Goal: Task Accomplishment & Management: Complete application form

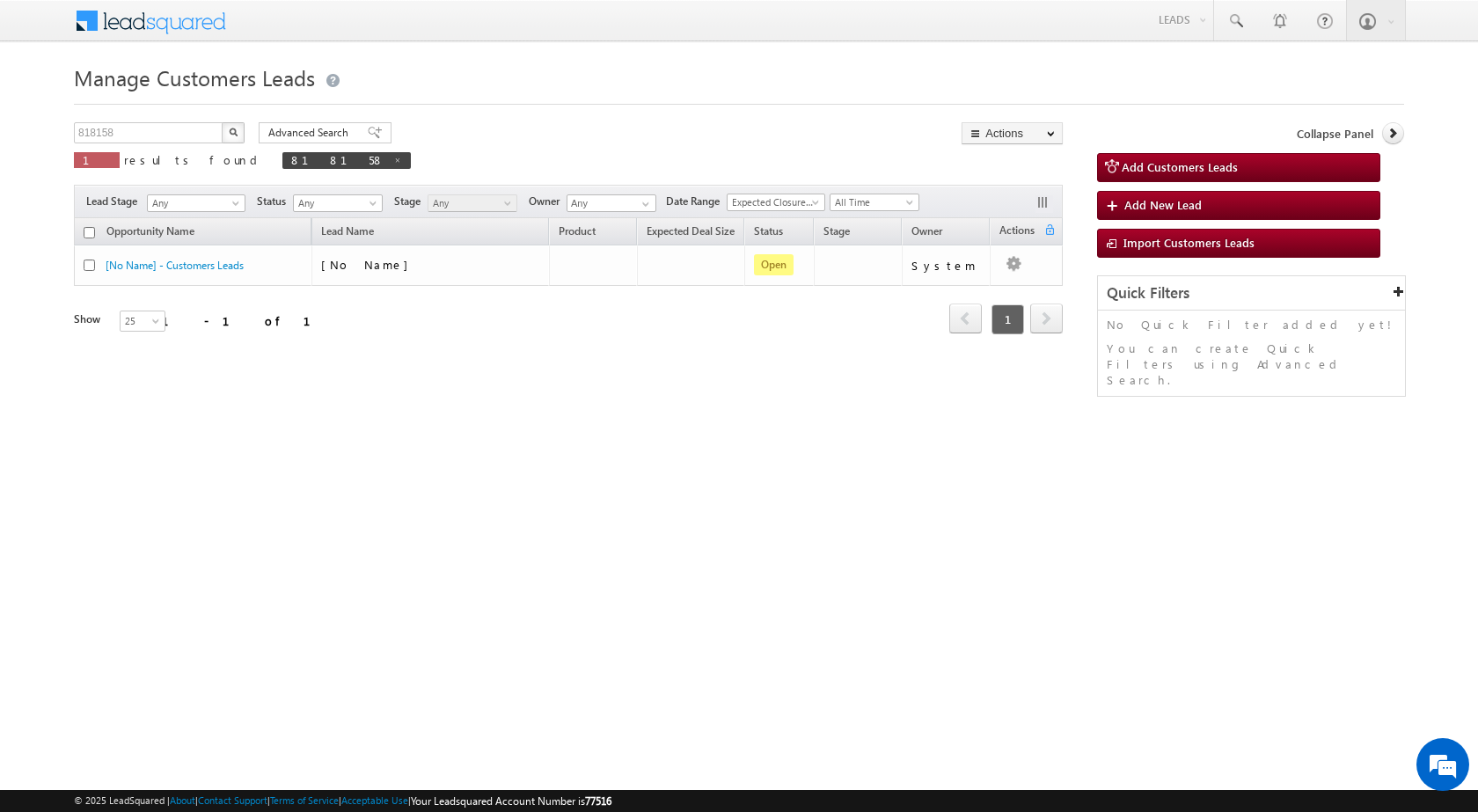
click at [173, 121] on div "Manage Customers Leads 818158 X 1 results found 818158 Advanced Search Advanced…" at bounding box center [739, 279] width 1330 height 440
click at [166, 125] on input "818158" at bounding box center [149, 132] width 151 height 21
click at [163, 130] on input "818158" at bounding box center [149, 132] width 151 height 21
paste input "881739562"
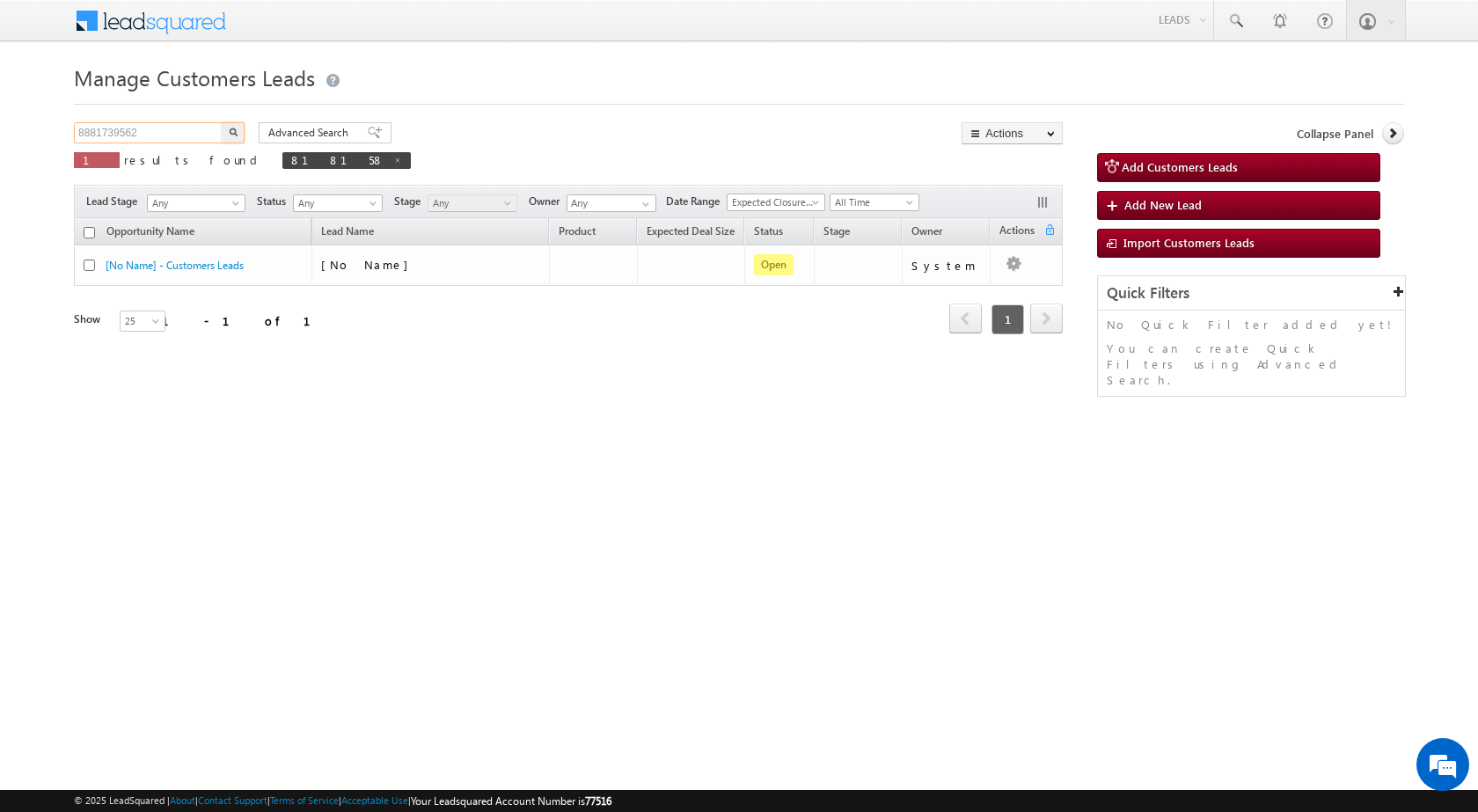
type input "8881739562"
click at [222, 122] on button "button" at bounding box center [233, 132] width 23 height 21
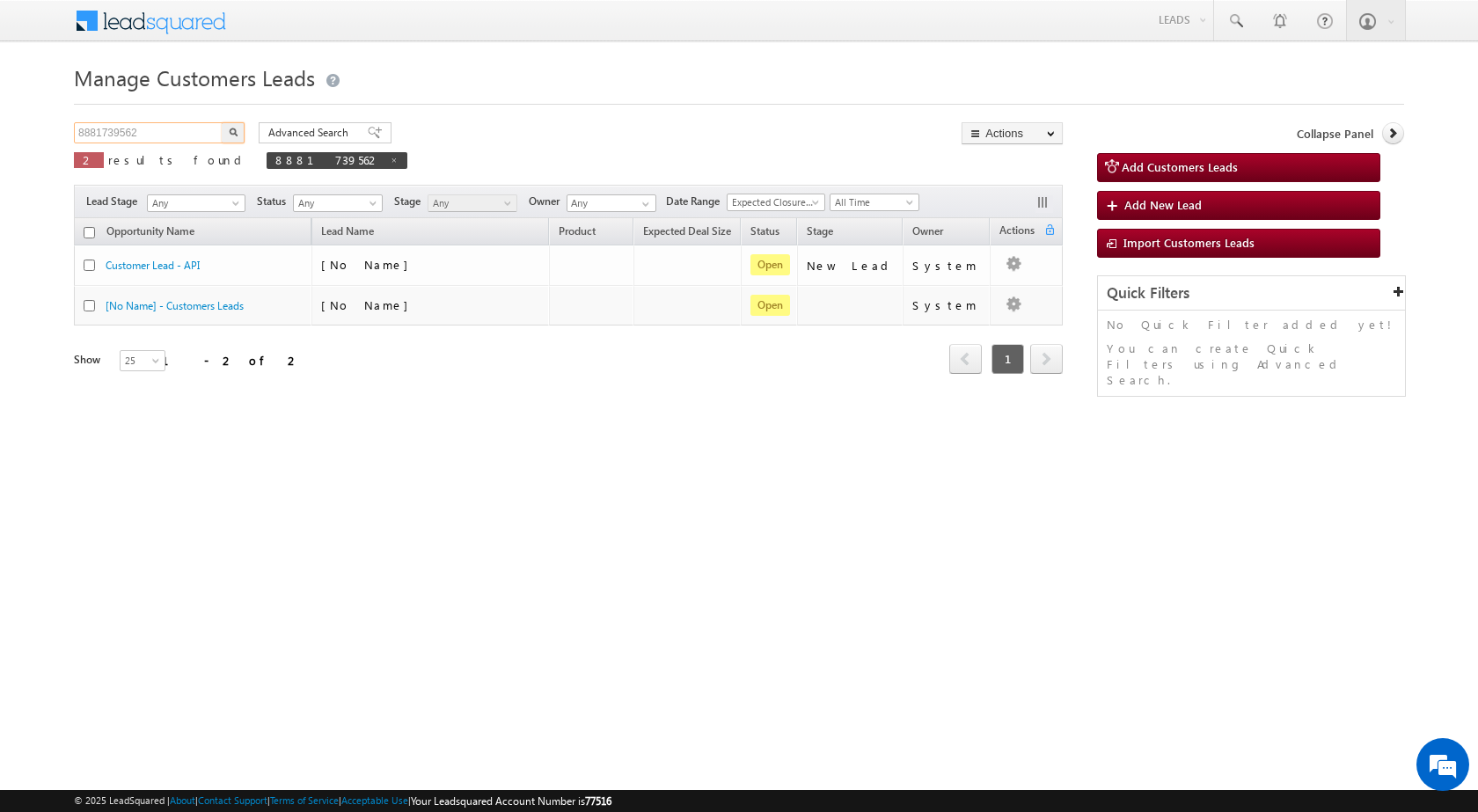
drag, startPoint x: 178, startPoint y: 134, endPoint x: 0, endPoint y: 140, distance: 178.1
click at [0, 140] on body "Menu [PERSON_NAME] sitar a8@ks erve." at bounding box center [739, 249] width 1478 height 499
type input "Search Customers Leads"
click at [175, 128] on input "text" at bounding box center [149, 132] width 151 height 21
paste input "818327"
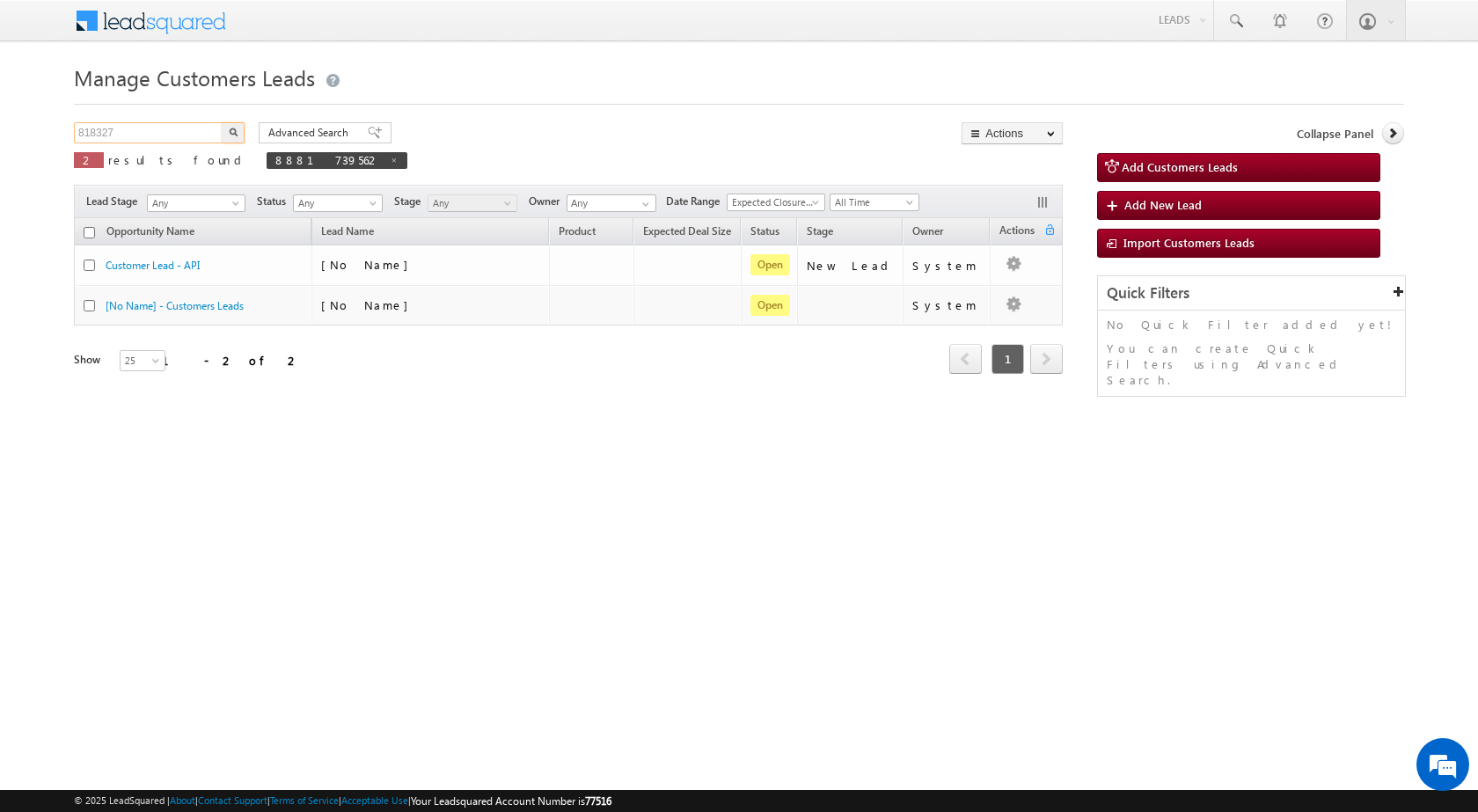
type input "818327"
click at [227, 132] on button "button" at bounding box center [233, 132] width 23 height 21
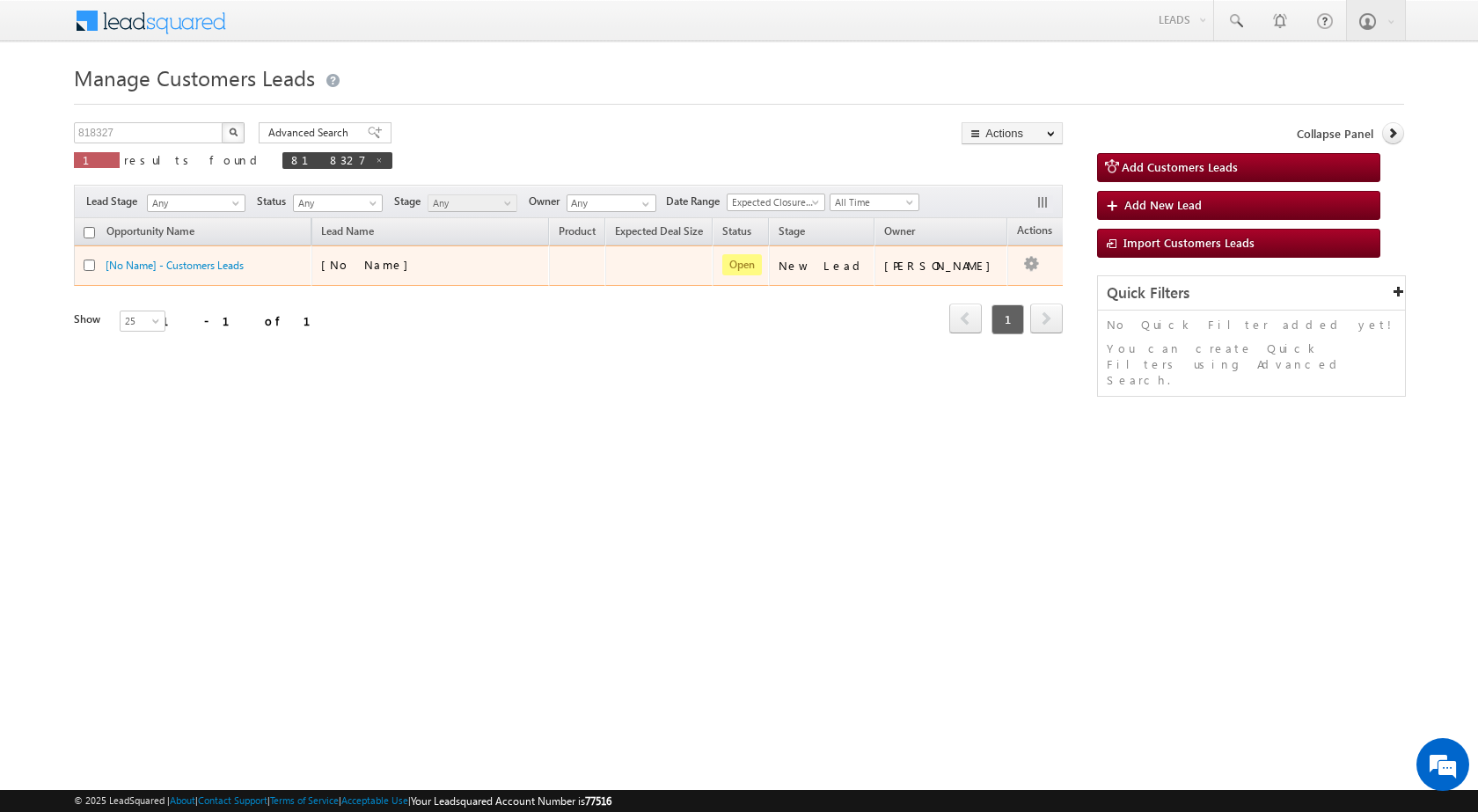
click at [1016, 256] on td "Edit Change Owner Change Stage Add Activity Add Task Delete" at bounding box center [1044, 266] width 73 height 40
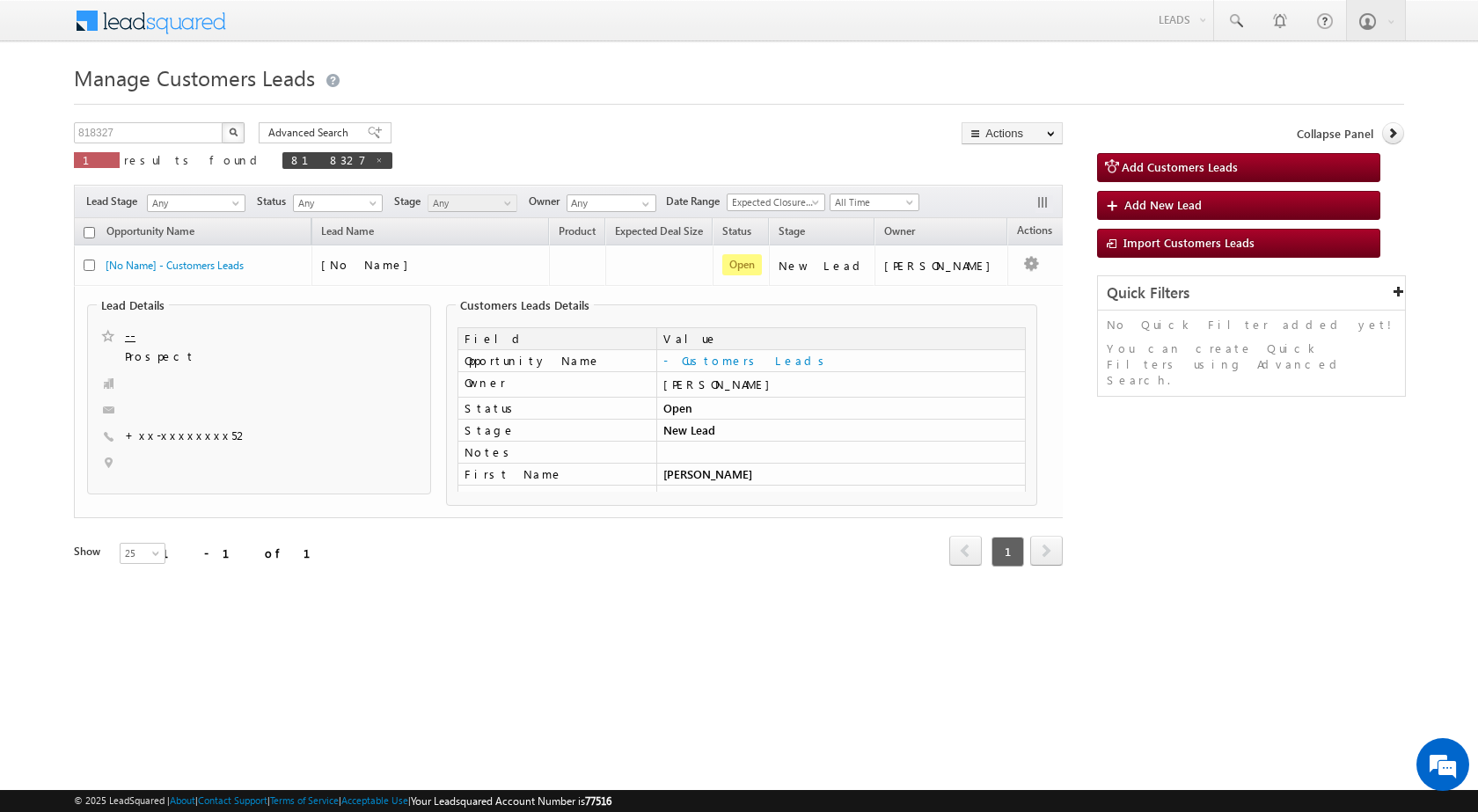
click at [588, 659] on html "Menu [PERSON_NAME] sitar a8@ks erve." at bounding box center [739, 329] width 1478 height 659
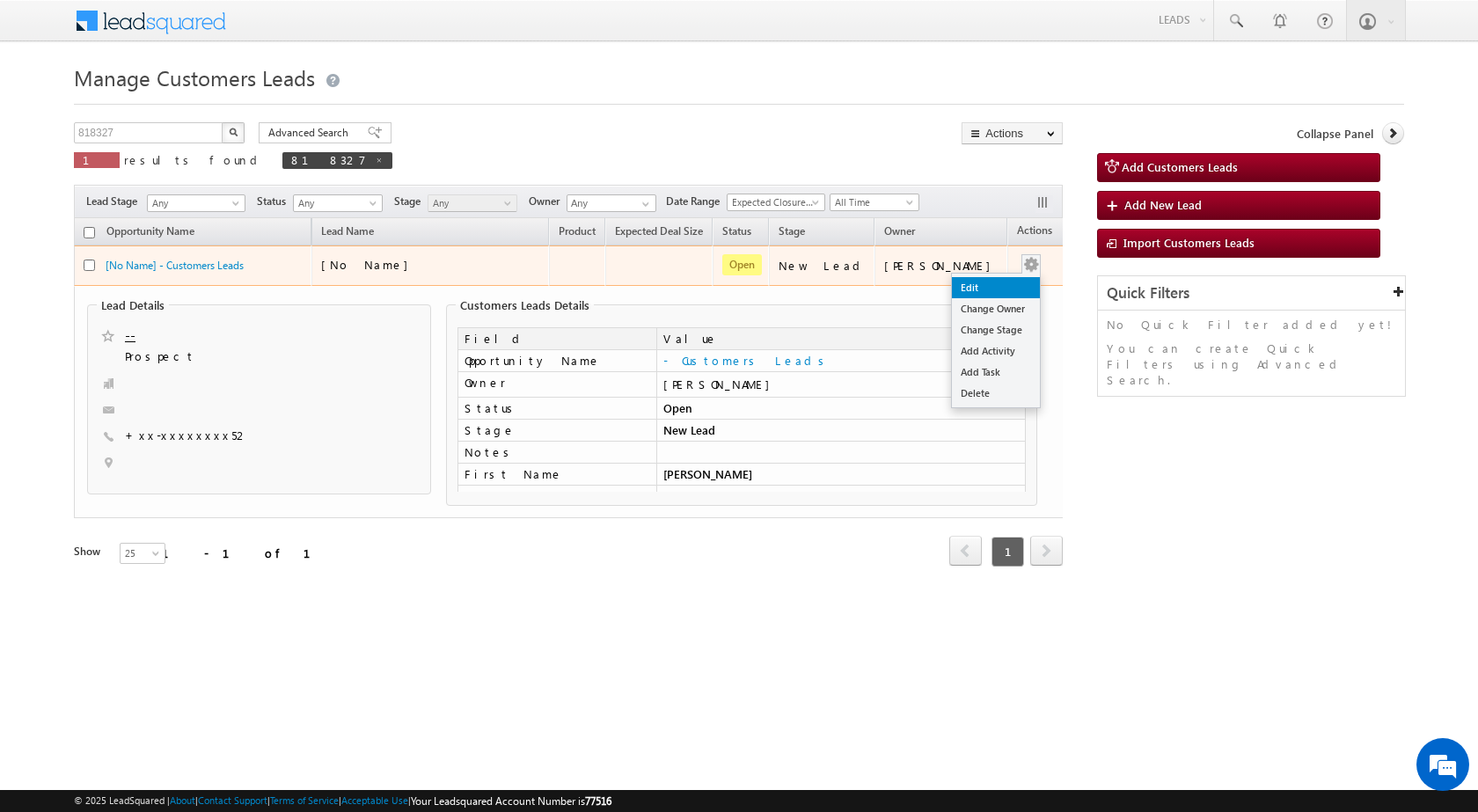
click at [957, 291] on link "Edit" at bounding box center [996, 287] width 88 height 21
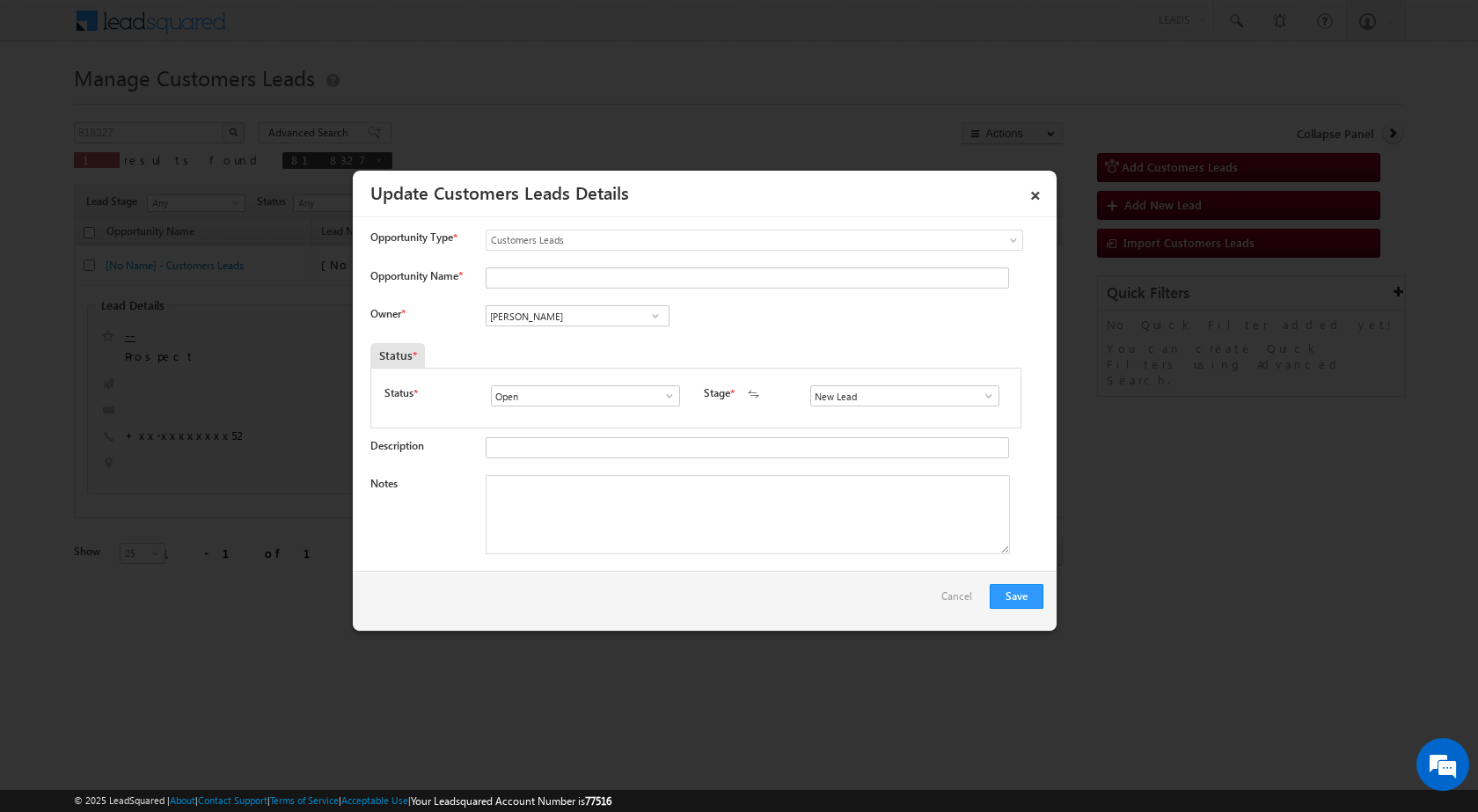
click at [993, 395] on div "New Lead Interested Pending Documents Sales Marked Pending for Follow-Up Not Co…" at bounding box center [909, 395] width 197 height 21
click at [980, 394] on span at bounding box center [988, 395] width 17 height 14
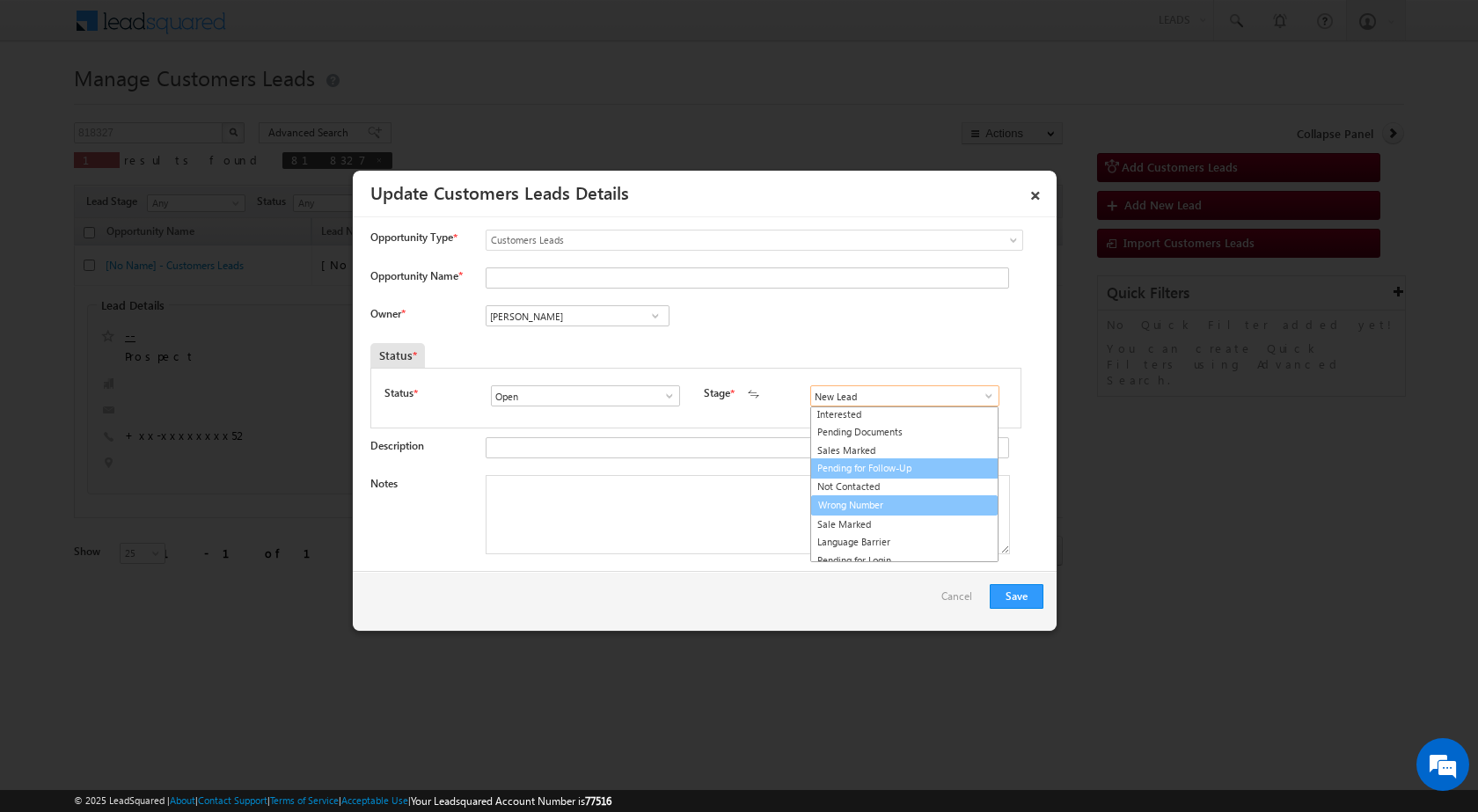
scroll to position [26, 0]
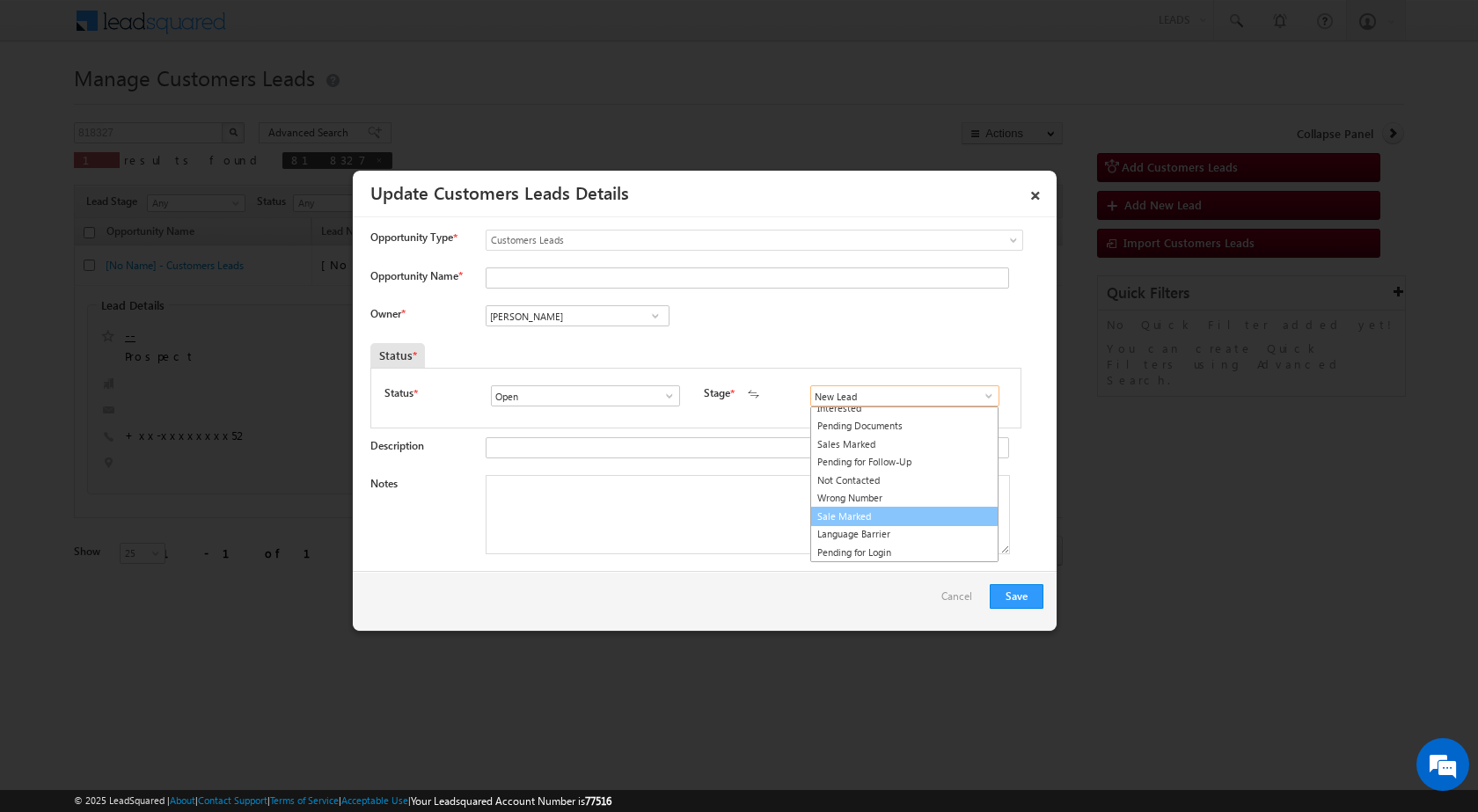
click at [873, 513] on link "Sale Marked" at bounding box center [904, 517] width 188 height 20
type input "Sale Marked"
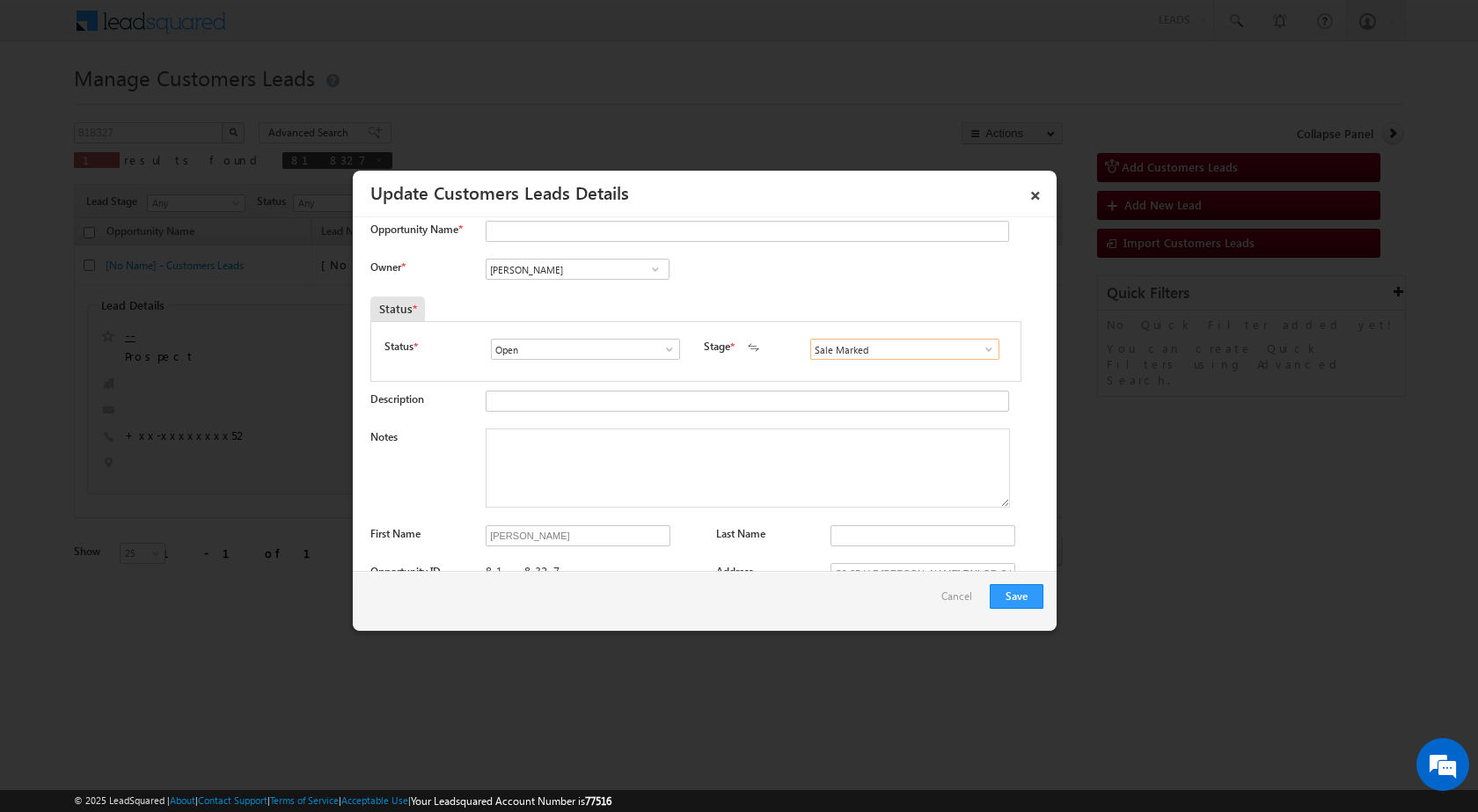
scroll to position [88, 0]
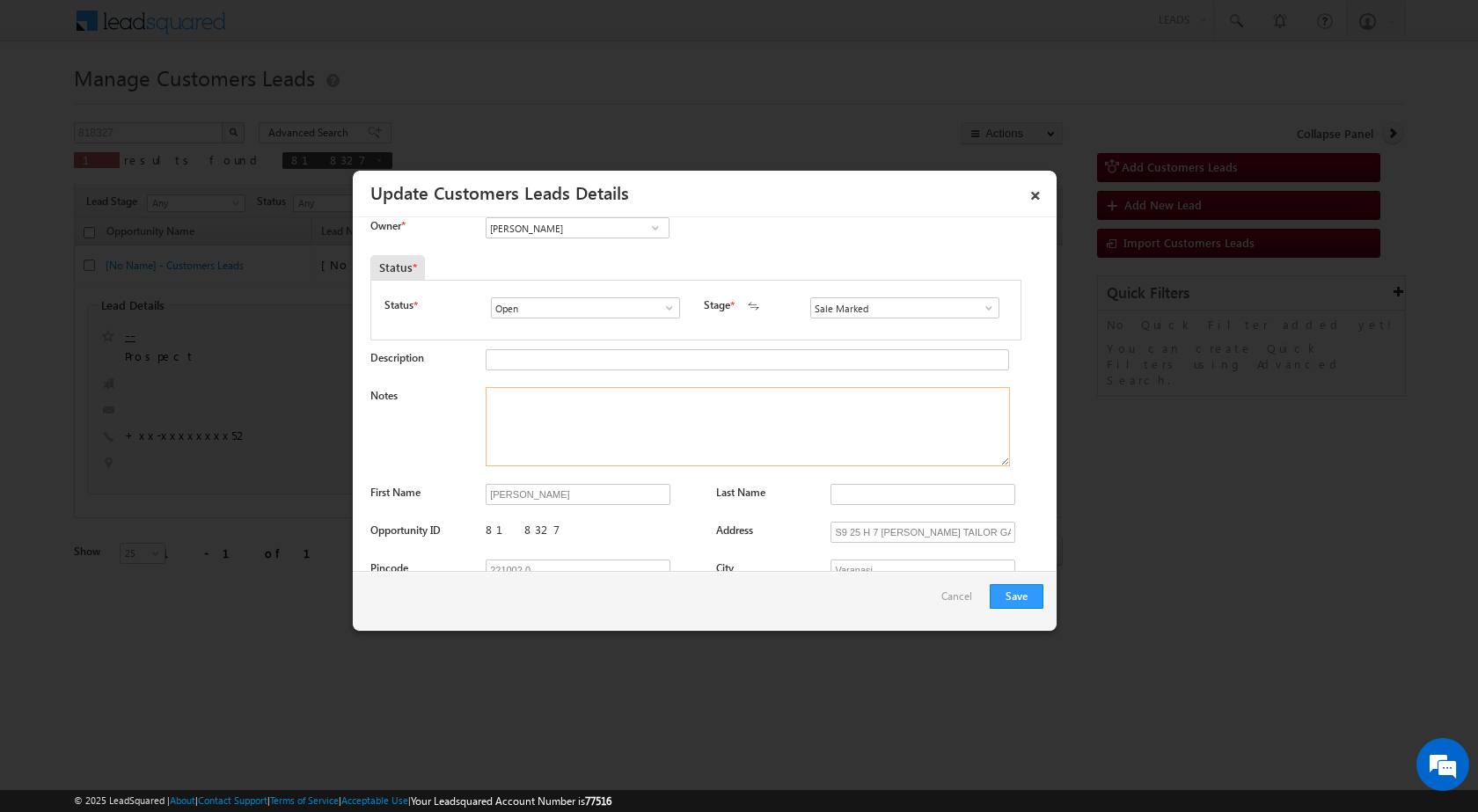
click at [538, 416] on textarea "Notes" at bounding box center [748, 427] width 524 height 79
paste textarea "818327 - VB_KnowMore - [PERSON_NAME] - 9369140752 - VARANASI 221002 - CONSTRUCT…"
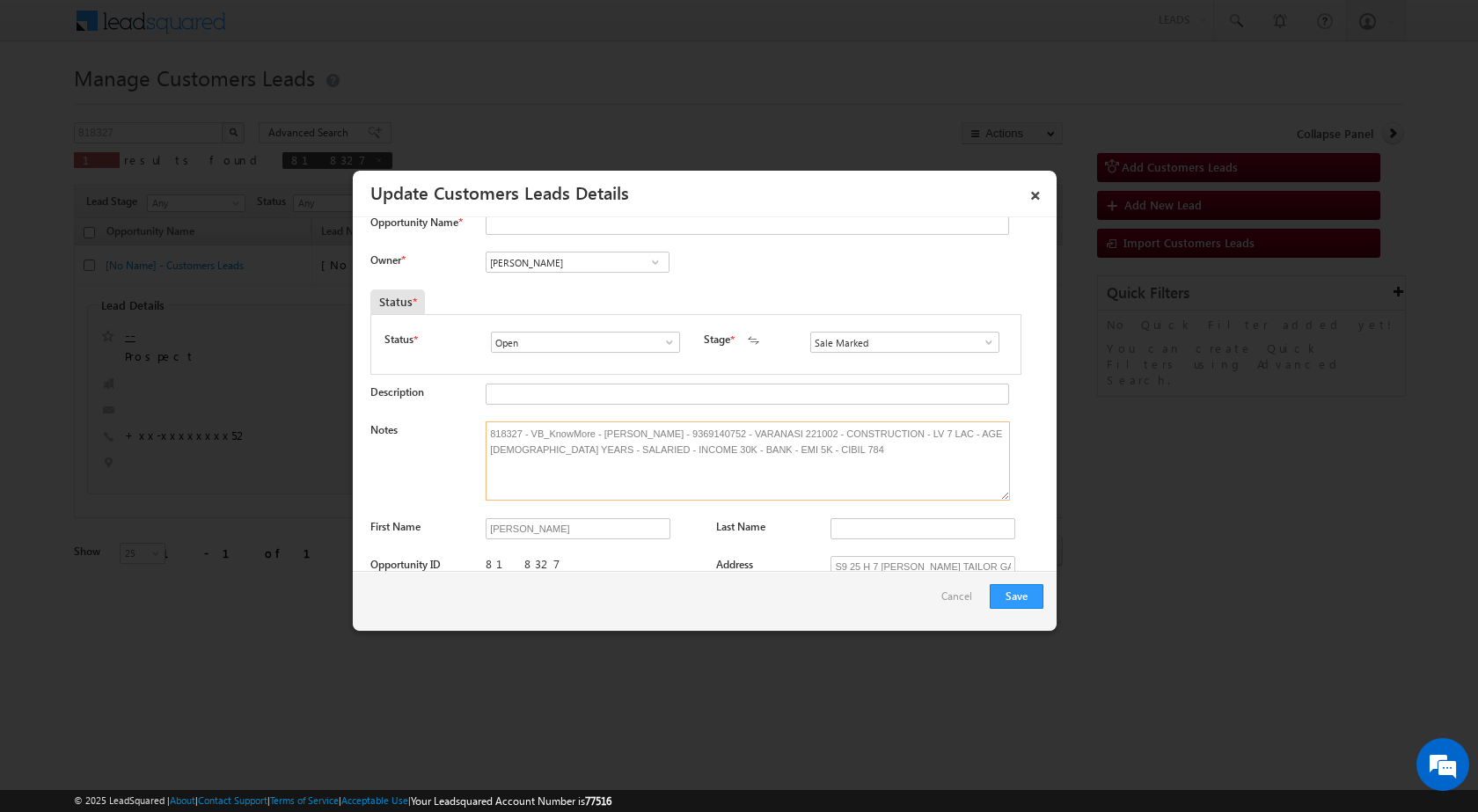
scroll to position [0, 0]
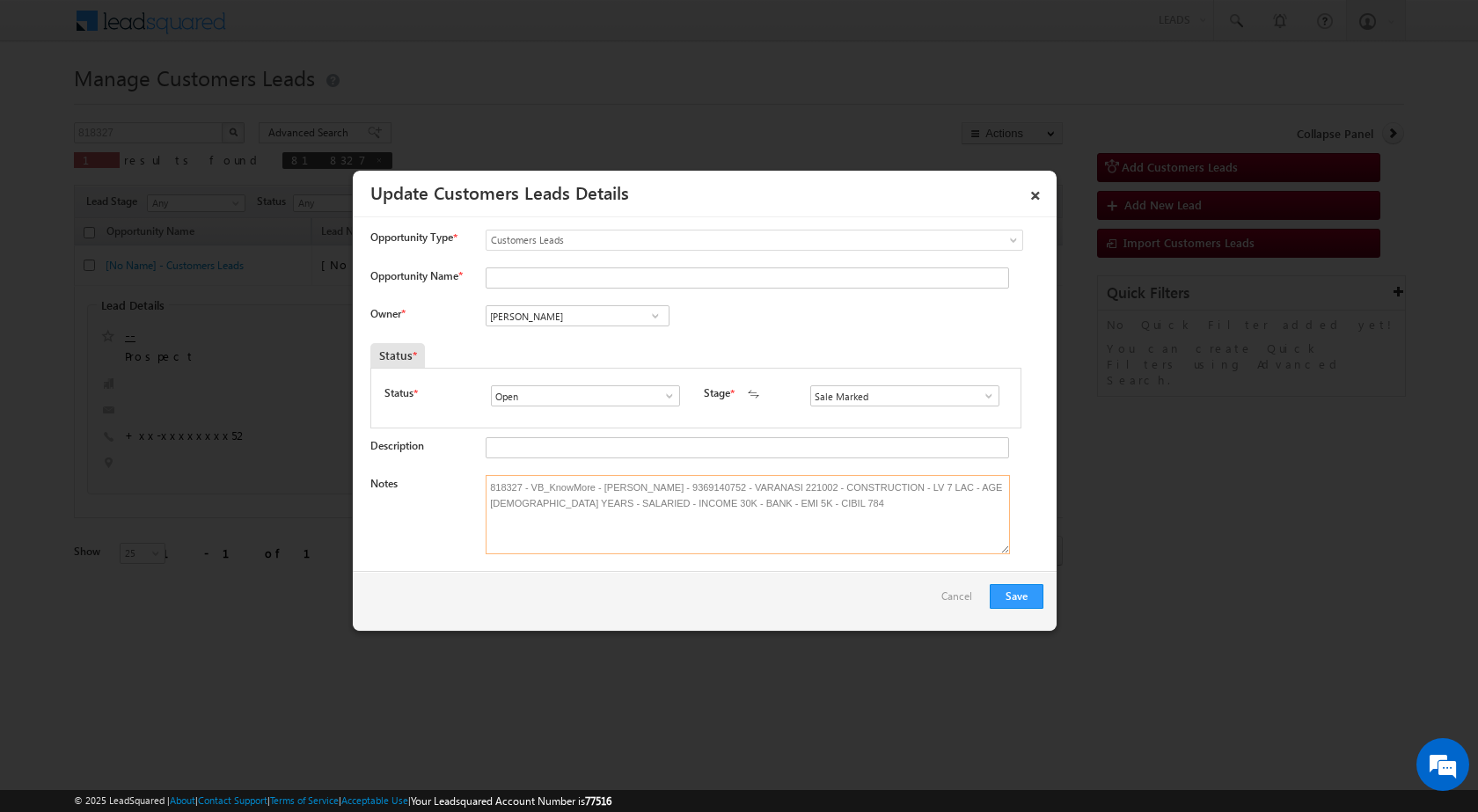
type textarea "818327 - VB_KnowMore - [PERSON_NAME] - 9369140752 - VARANASI 221002 - CONSTRUCT…"
click at [565, 321] on input "[PERSON_NAME]" at bounding box center [577, 315] width 184 height 21
paste input "[EMAIL_ADDRESS][DOMAIN_NAME]"
click at [523, 344] on span "[EMAIL_ADDRESS][DOMAIN_NAME]" at bounding box center [571, 351] width 158 height 13
type input "[PERSON_NAME]"
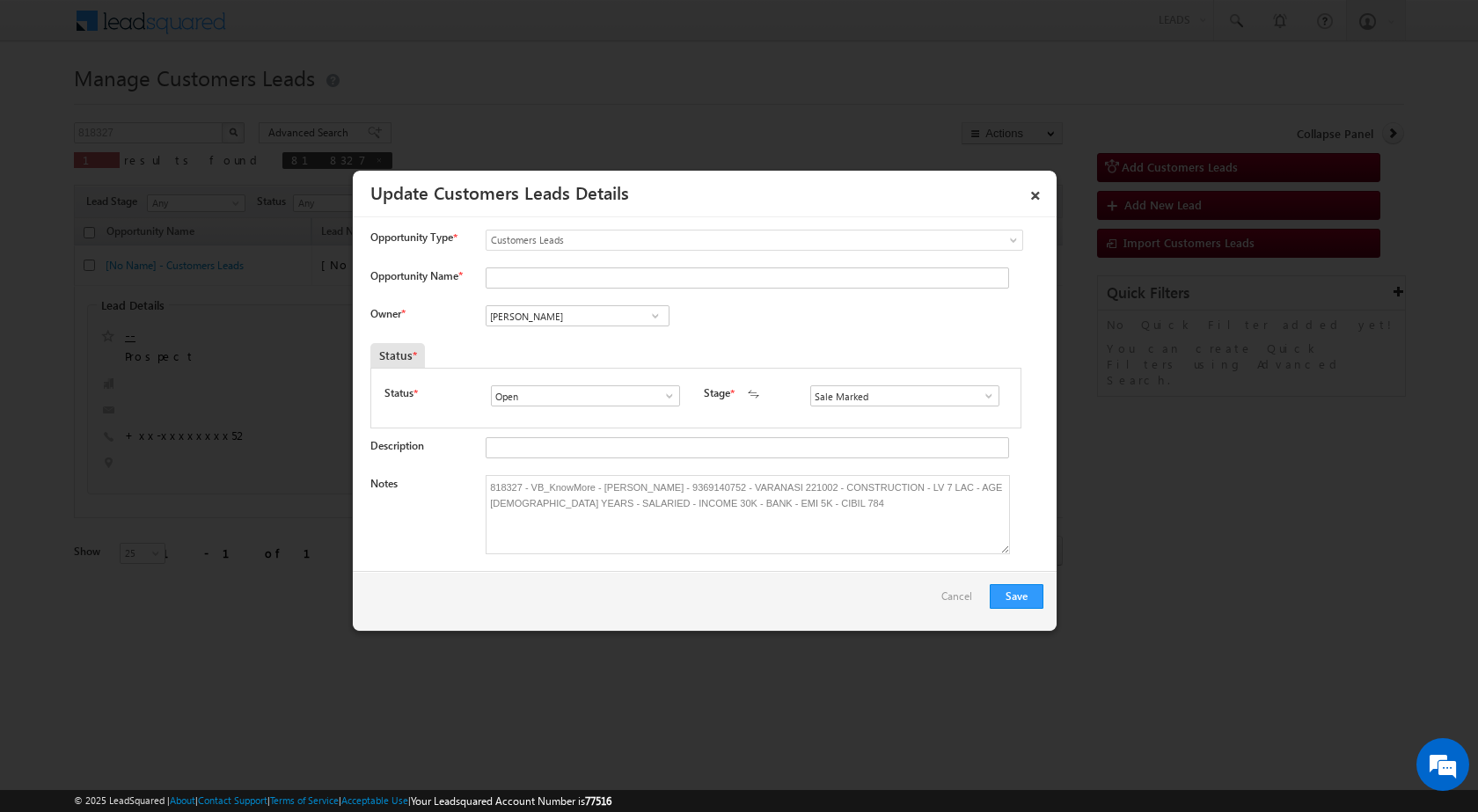
click at [750, 608] on div "Save Cancel" at bounding box center [704, 600] width 703 height 59
click at [1029, 598] on button "Save" at bounding box center [1016, 596] width 54 height 25
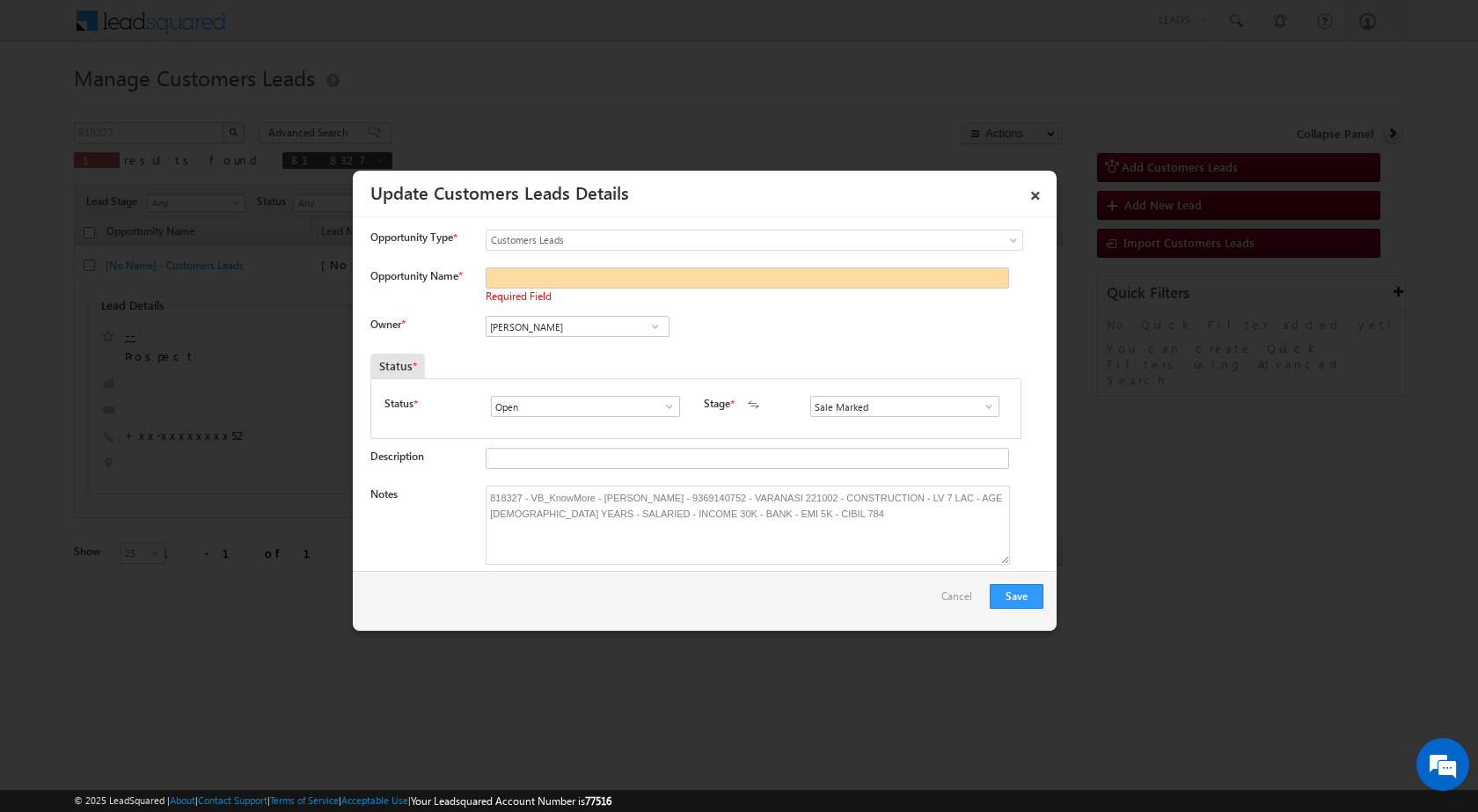
click at [765, 337] on div "Owner * [PERSON_NAME] [PERSON_NAME] [PERSON_NAME] [PERSON_NAME] Jaiswal [PERSON…" at bounding box center [706, 331] width 673 height 29
click at [797, 278] on input "Opportunity Name *" at bounding box center [747, 278] width 523 height 21
click at [855, 334] on div "Owner * [PERSON_NAME] [PERSON_NAME] [PERSON_NAME] [PERSON_NAME] Jaiswal [PERSON…" at bounding box center [706, 331] width 673 height 29
click at [713, 290] on div "Required Field" at bounding box center [744, 287] width 515 height 39
click at [632, 488] on textarea "818327 - VB_KnowMore - [PERSON_NAME] - 9369140752 - VARANASI 221002 - CONSTRUCT…" at bounding box center [748, 525] width 524 height 79
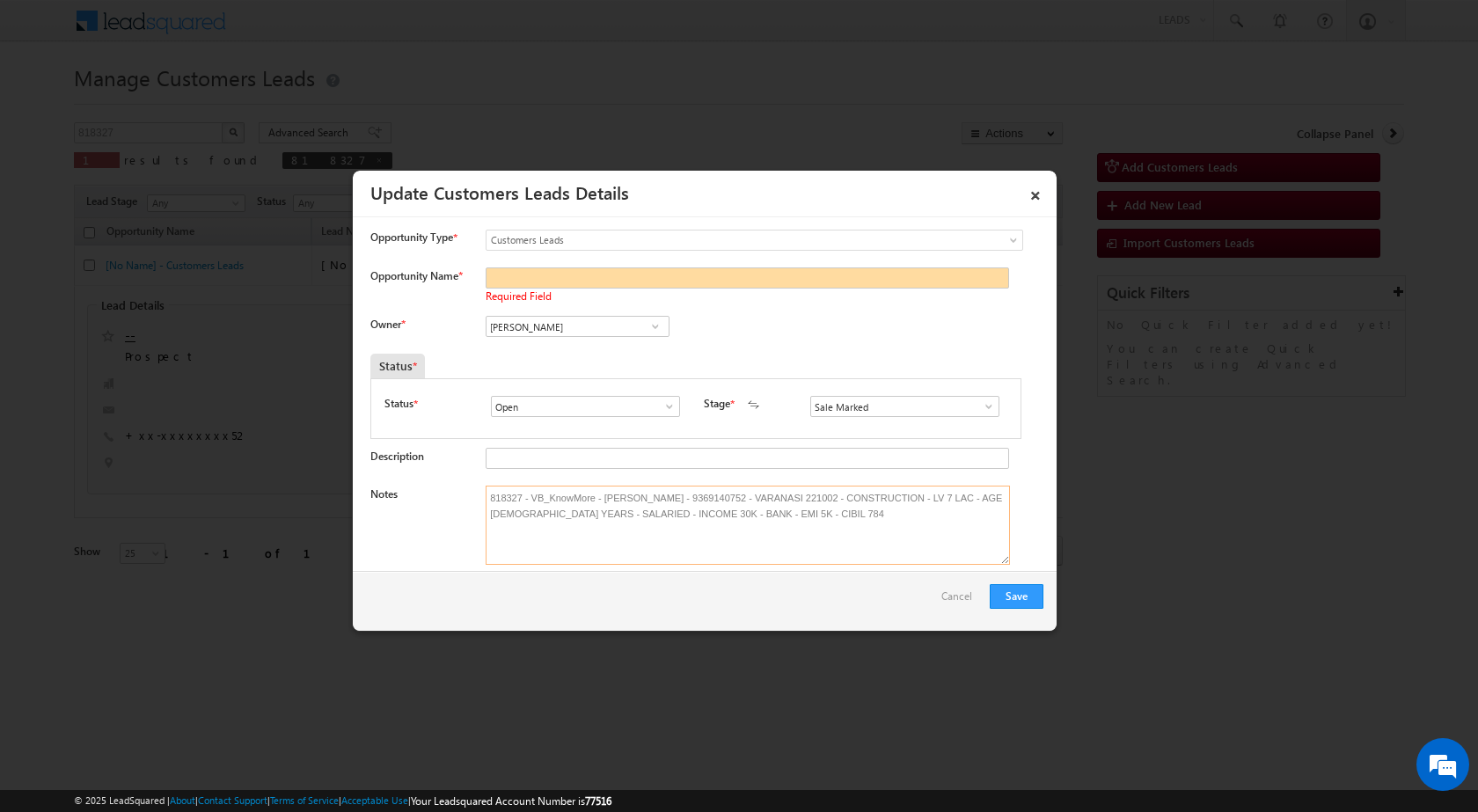
click at [635, 488] on textarea "818327 - VB_KnowMore - [PERSON_NAME] - 9369140752 - VARANASI 221002 - CONSTRUCT…" at bounding box center [748, 525] width 524 height 79
click at [637, 490] on textarea "818327 - VB_KnowMore - [PERSON_NAME] - 9369140752 - VARANASI 221002 - CONSTRUCT…" at bounding box center [748, 525] width 524 height 79
click at [639, 490] on textarea "818327 - VB_KnowMore - [PERSON_NAME] - 9369140752 - VARANASI 221002 - CONSTRUCT…" at bounding box center [748, 525] width 524 height 79
drag, startPoint x: 599, startPoint y: 495, endPoint x: 660, endPoint y: 498, distance: 61.1
click at [660, 498] on textarea "818327 - VB_KnowMore - [PERSON_NAME] - 9369140752 - VARANASI 221002 - CONSTRUCT…" at bounding box center [748, 525] width 524 height 79
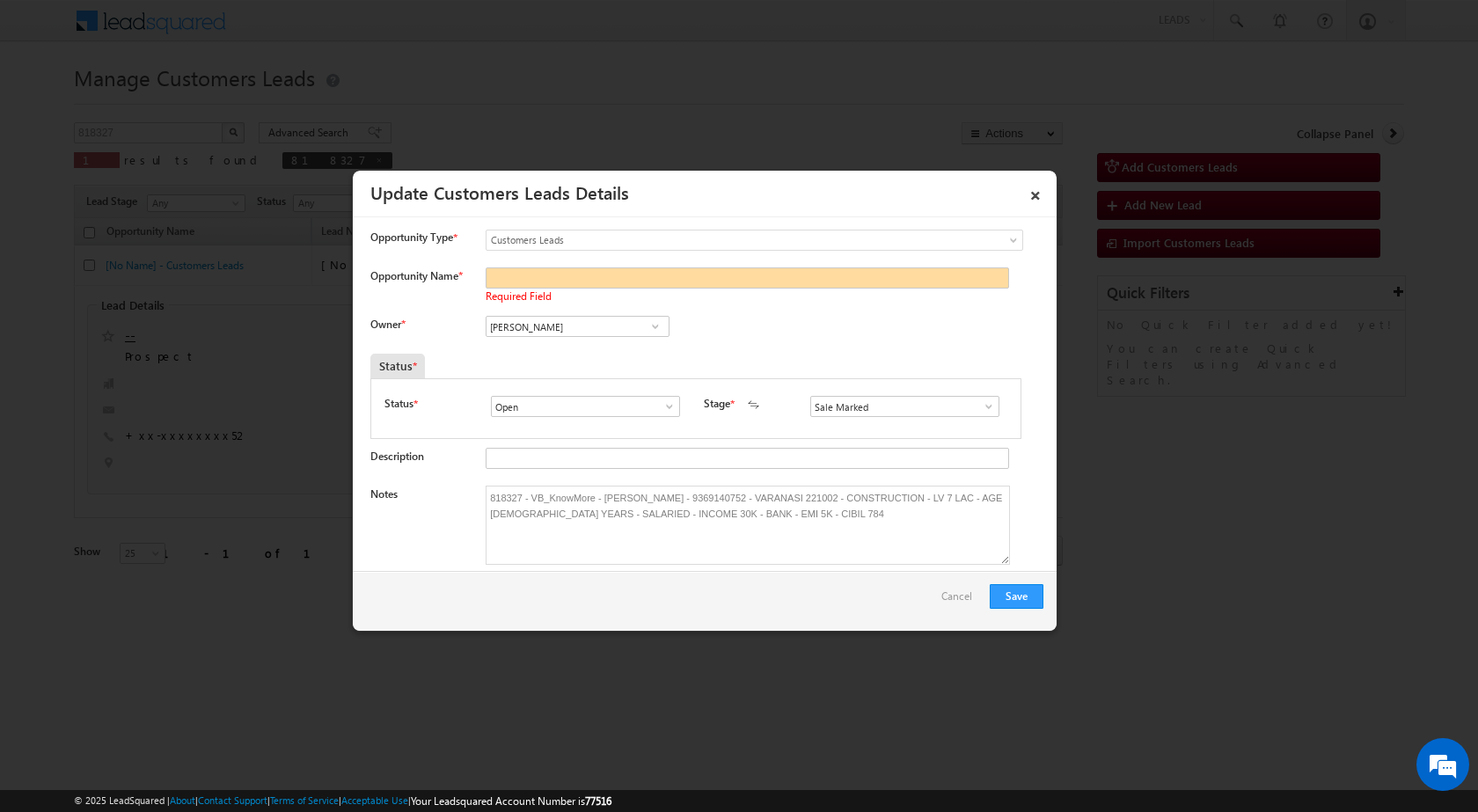
click at [521, 289] on div "Required Field" at bounding box center [744, 287] width 515 height 39
click at [522, 274] on input "Opportunity Name *" at bounding box center [747, 278] width 523 height 21
paste input "[PERSON_NAME]"
type input "[PERSON_NAME]"
click at [750, 329] on div "Owner * [PERSON_NAME] [PERSON_NAME] [PERSON_NAME] [PERSON_NAME] Jaiswal [PERSON…" at bounding box center [706, 331] width 673 height 29
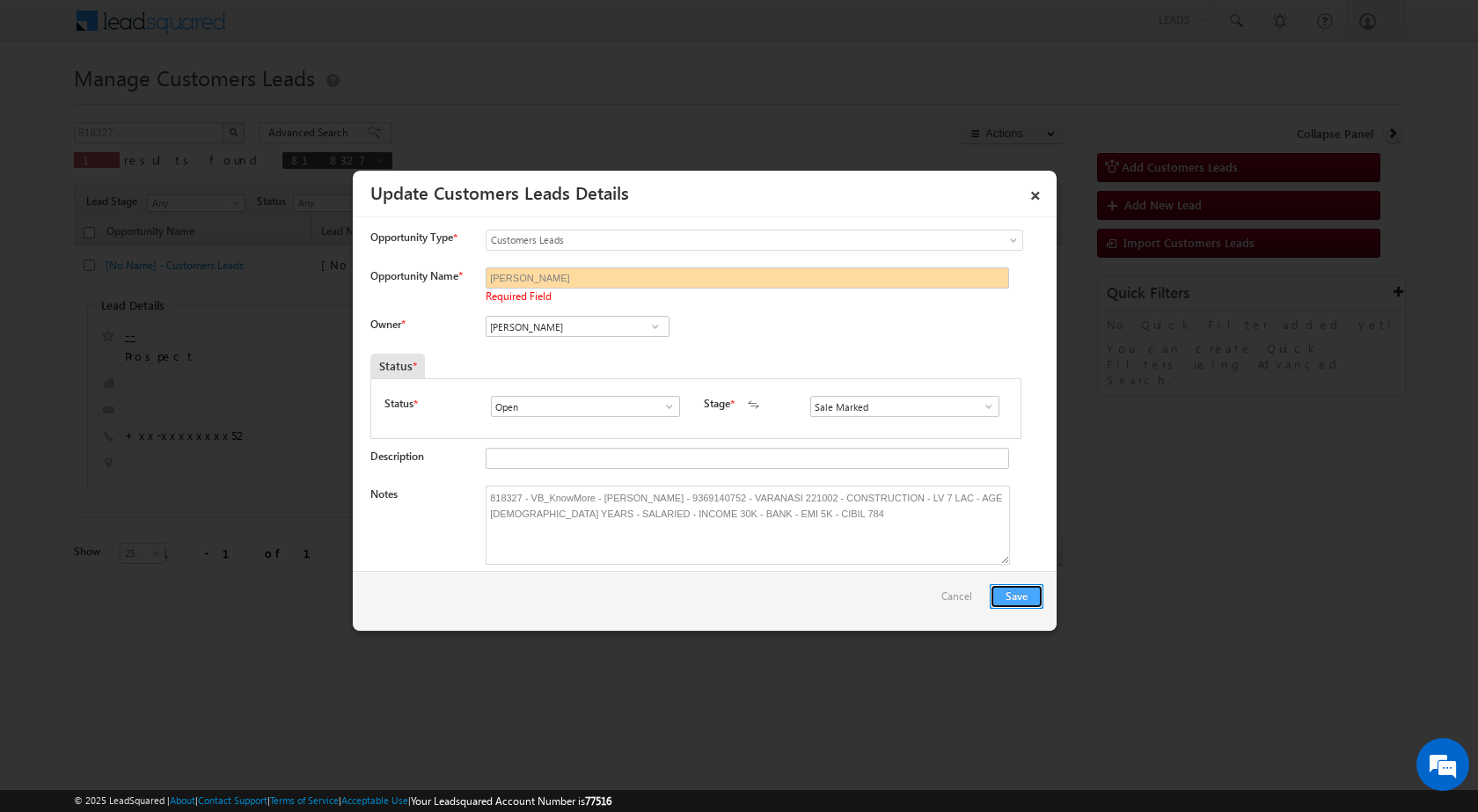
click at [1008, 590] on button "Save" at bounding box center [1016, 596] width 54 height 25
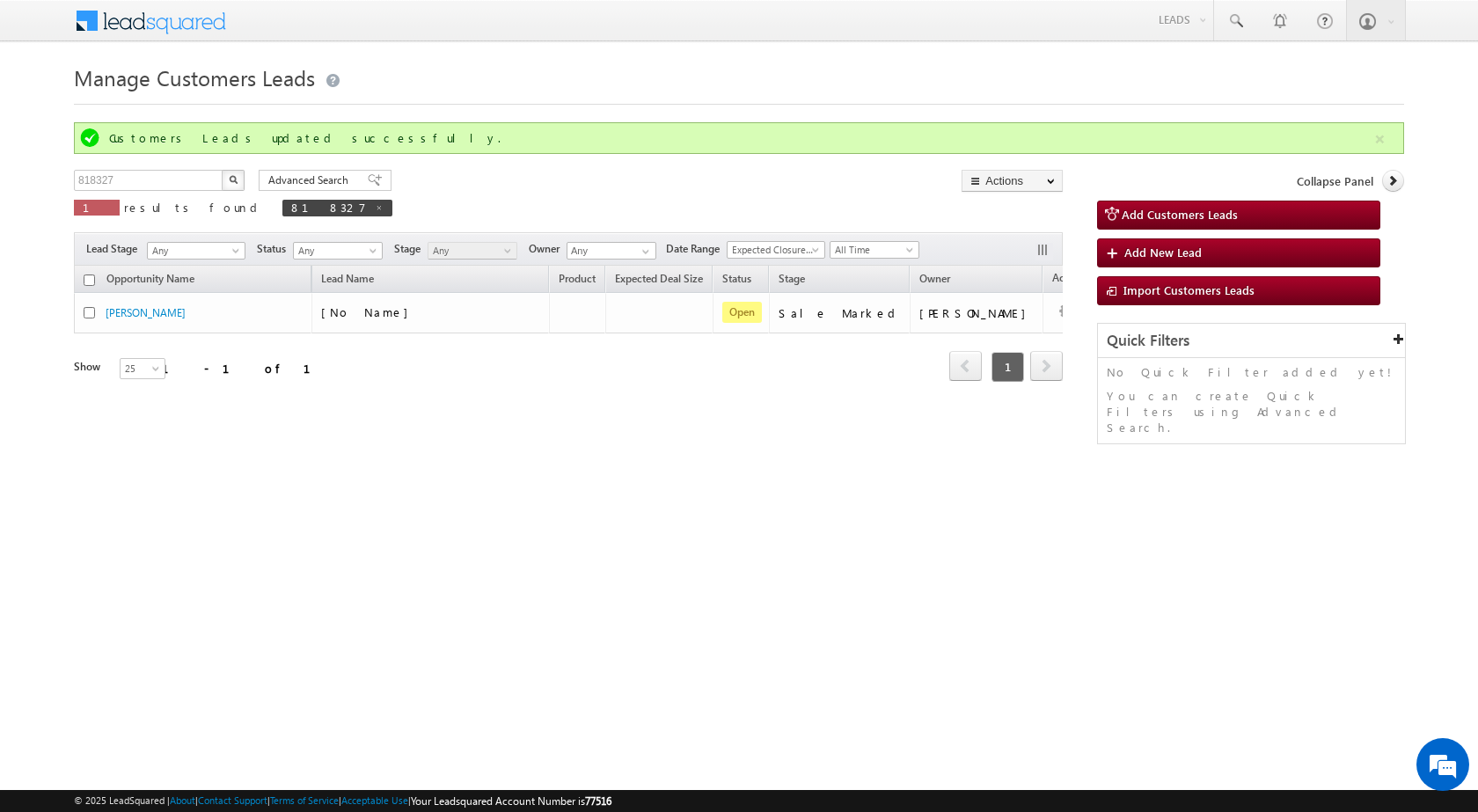
click at [540, 516] on html "Menu [PERSON_NAME] sitar a8@ks erve." at bounding box center [739, 271] width 1478 height 543
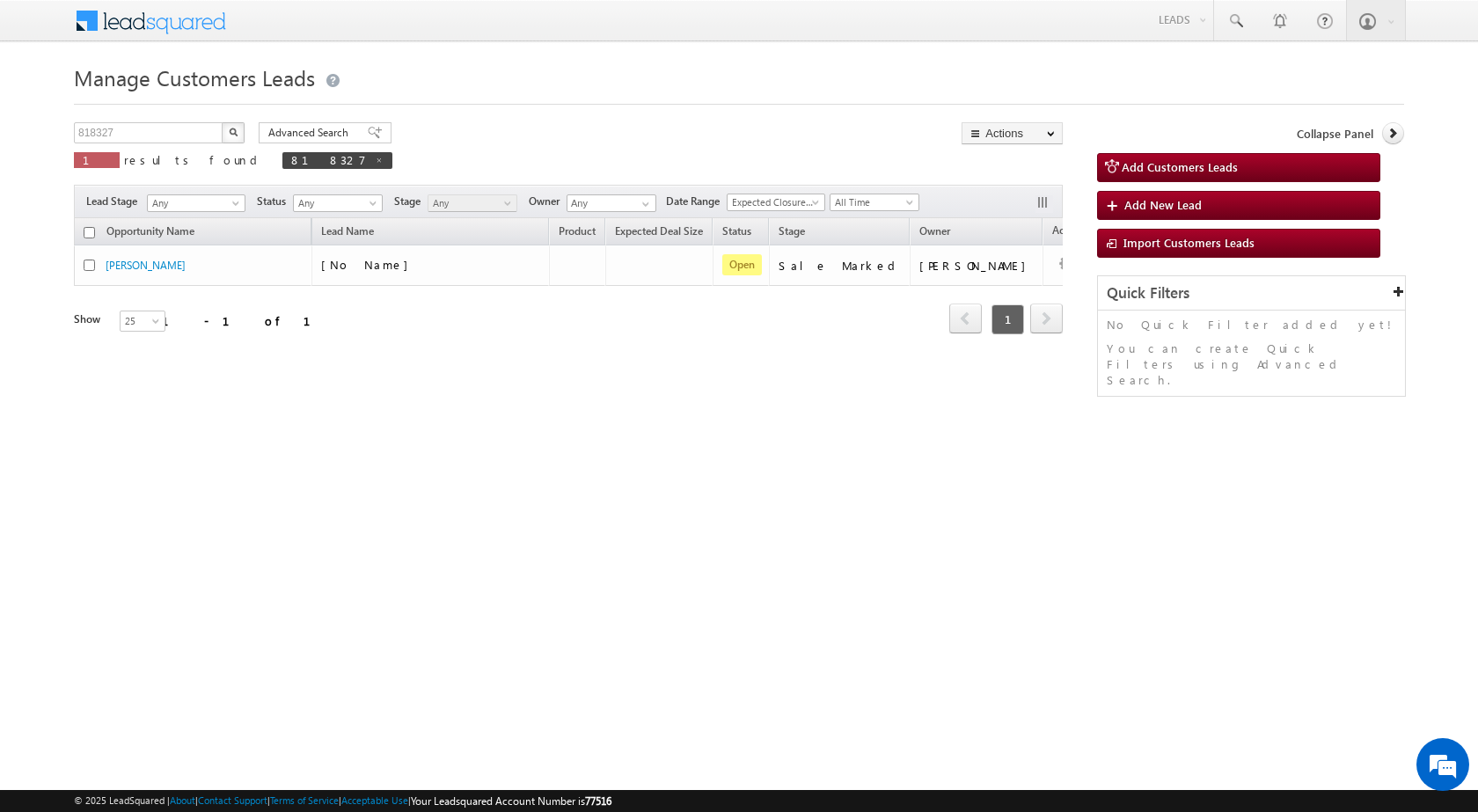
click at [278, 533] on html "Menu [PERSON_NAME] sitar a8@ks erve." at bounding box center [739, 271] width 1478 height 543
click at [150, 134] on input "818327" at bounding box center [149, 132] width 151 height 21
click at [229, 134] on img "button" at bounding box center [233, 132] width 9 height 9
drag, startPoint x: 129, startPoint y: 138, endPoint x: 37, endPoint y: 129, distance: 92.4
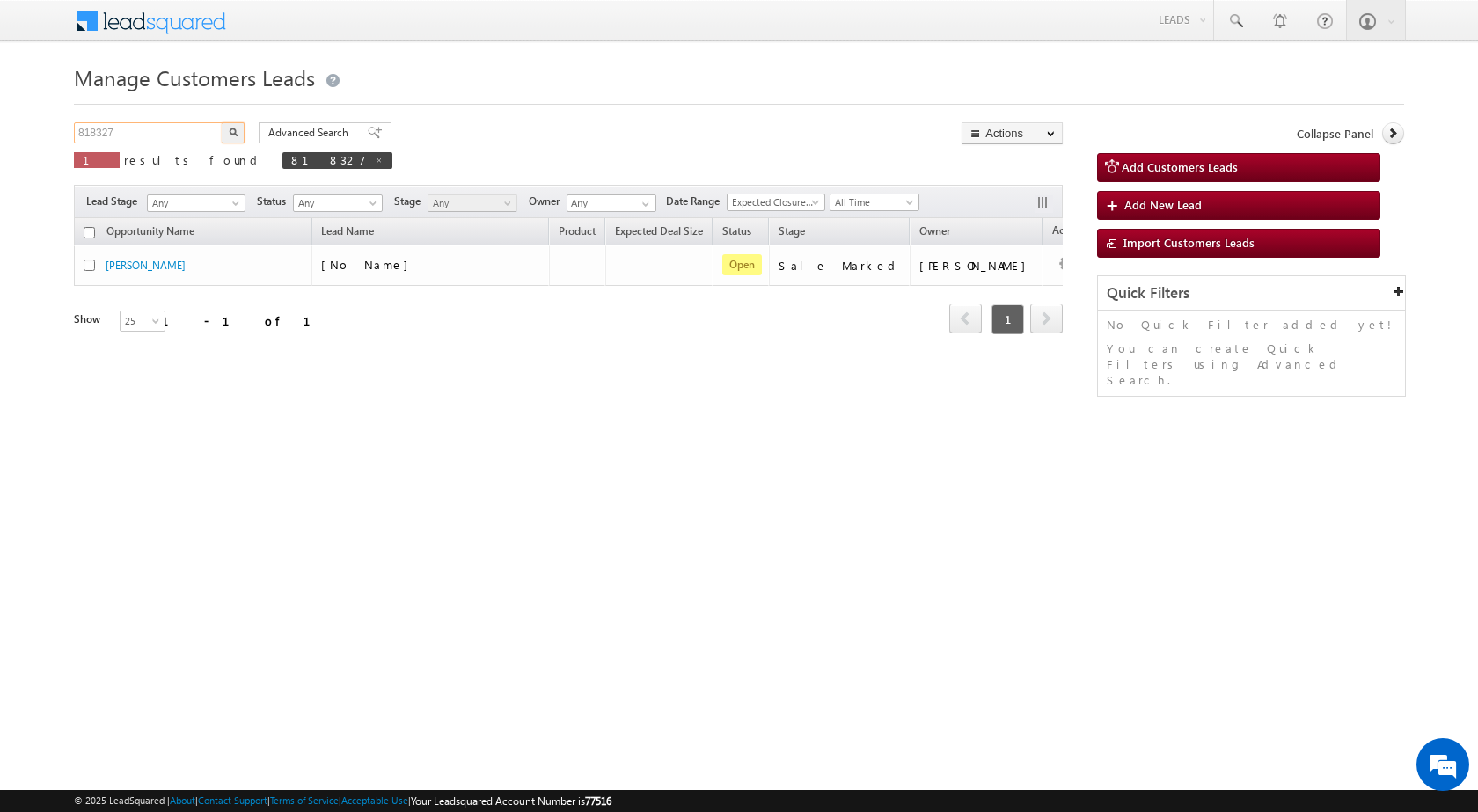
click at [37, 129] on body "Menu [PERSON_NAME] sitar a8@ks erve." at bounding box center [739, 249] width 1478 height 499
paste input "158"
type input "818158"
click at [222, 122] on button "button" at bounding box center [233, 132] width 23 height 21
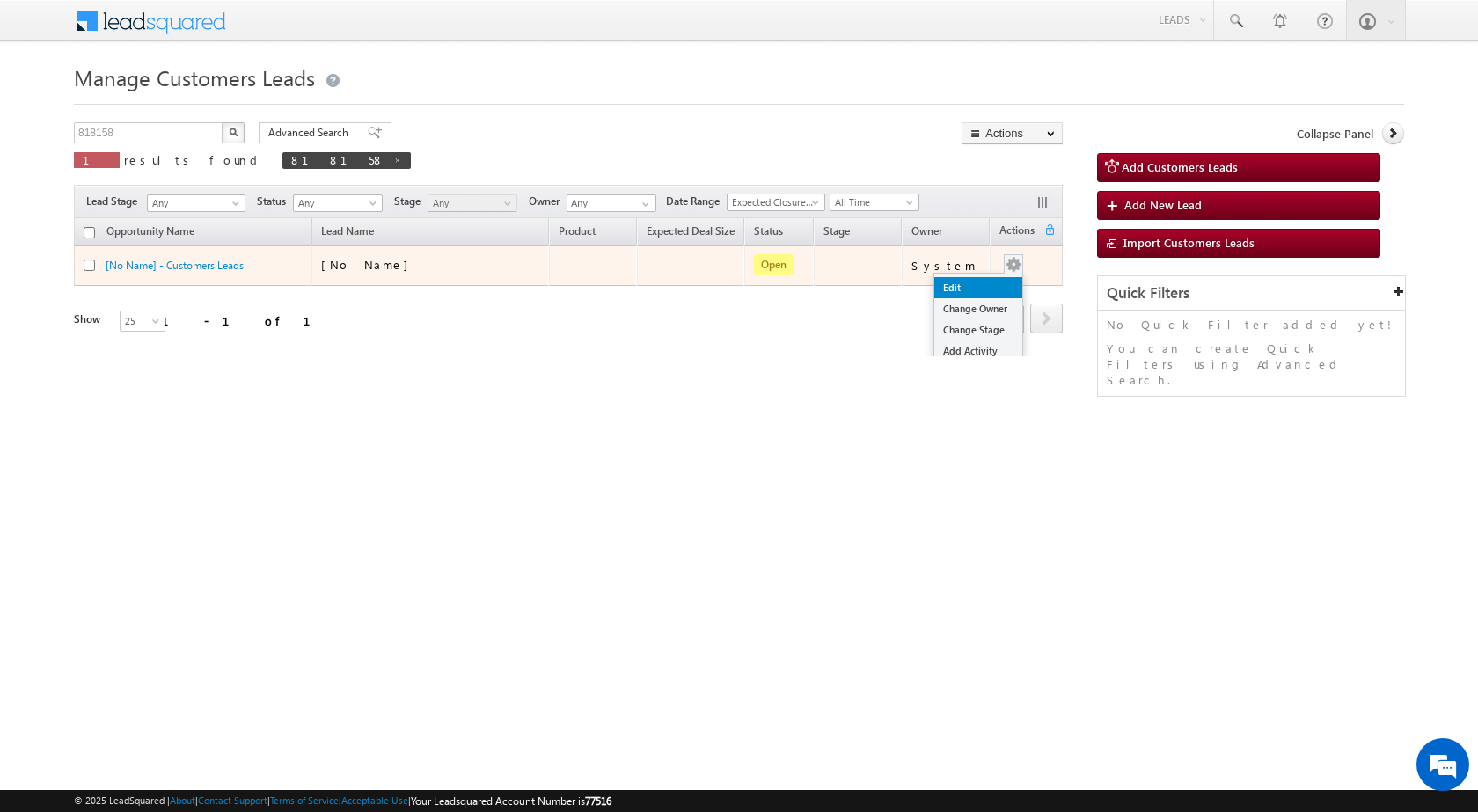
click at [955, 285] on link "Edit" at bounding box center [978, 287] width 88 height 21
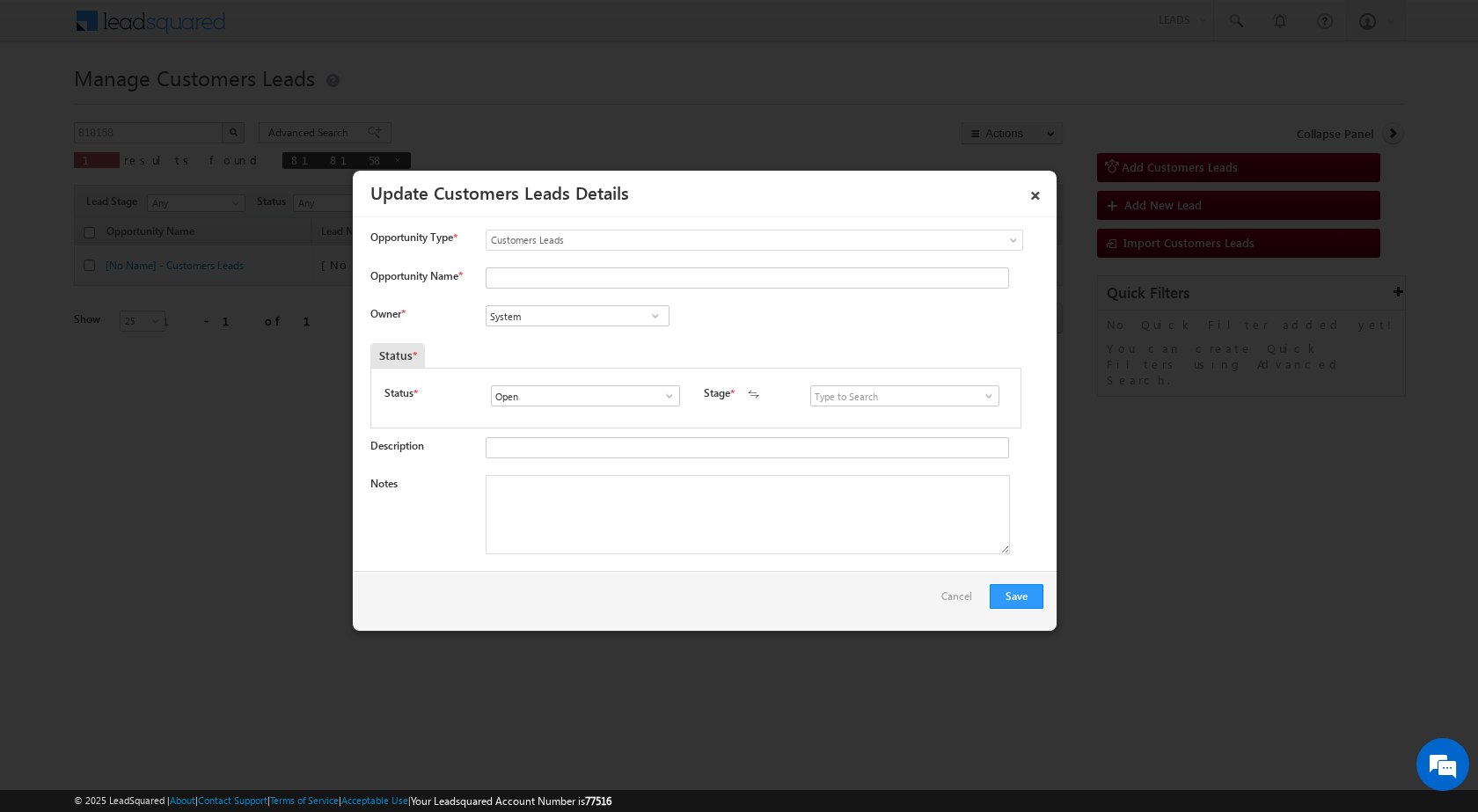
click at [980, 395] on span at bounding box center [988, 395] width 17 height 14
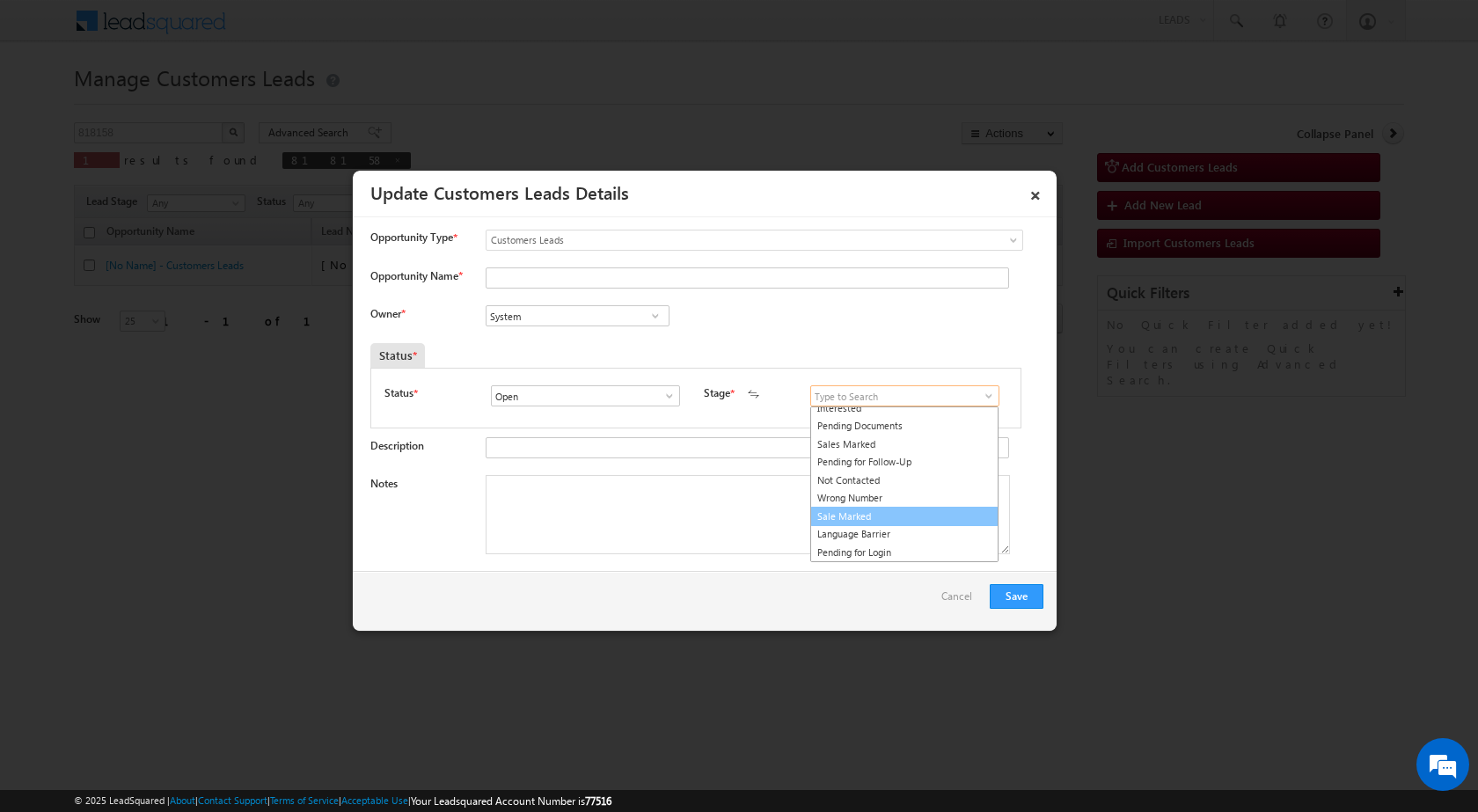
click at [861, 513] on link "Sale Marked" at bounding box center [904, 517] width 188 height 20
type input "Sale Marked"
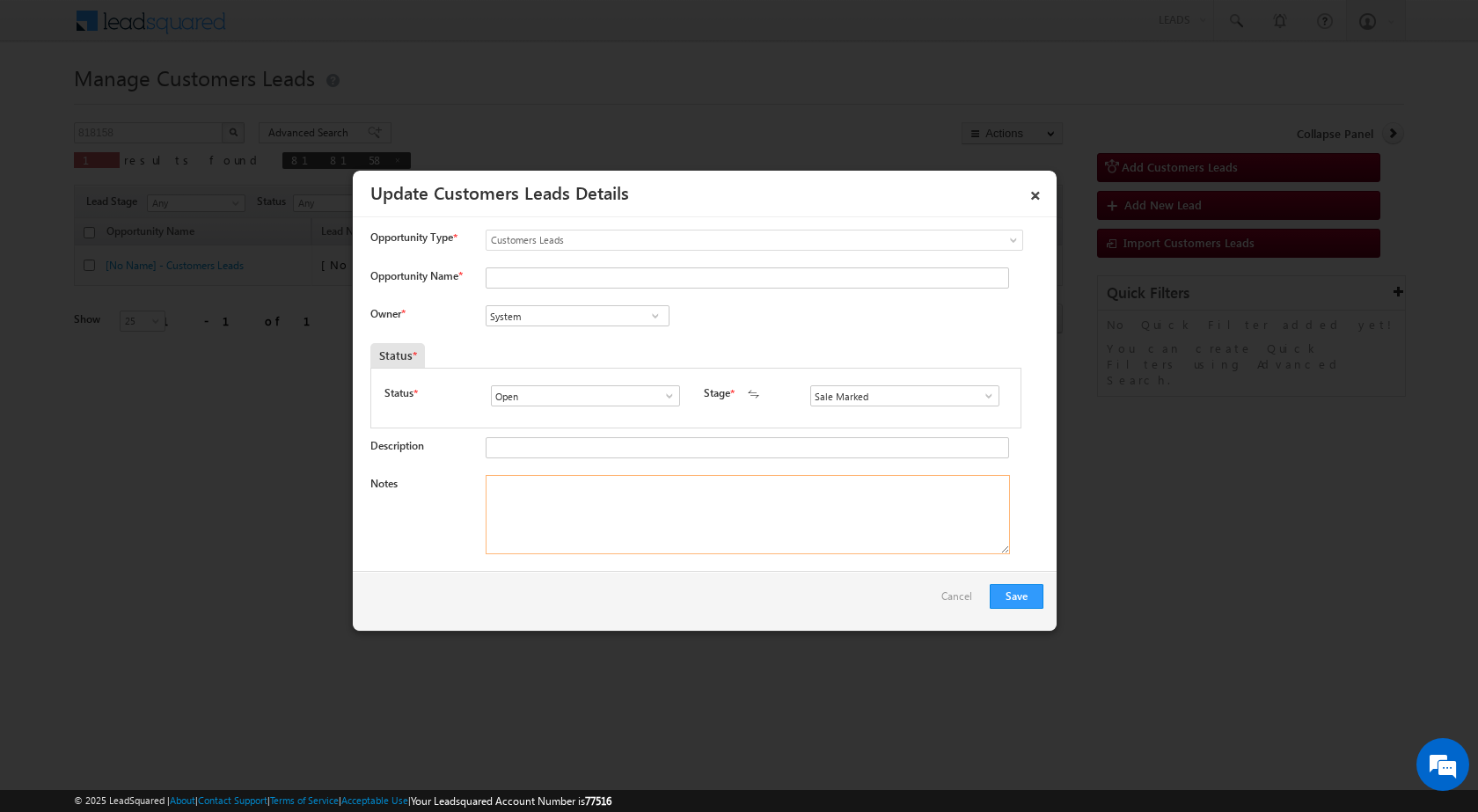
click at [688, 518] on textarea "Notes" at bounding box center [748, 514] width 524 height 79
paste textarea "818158 - VB_Interested - [PERSON_NAME] [PERSON_NAME] - 8881739562 - SAHARANPUR …"
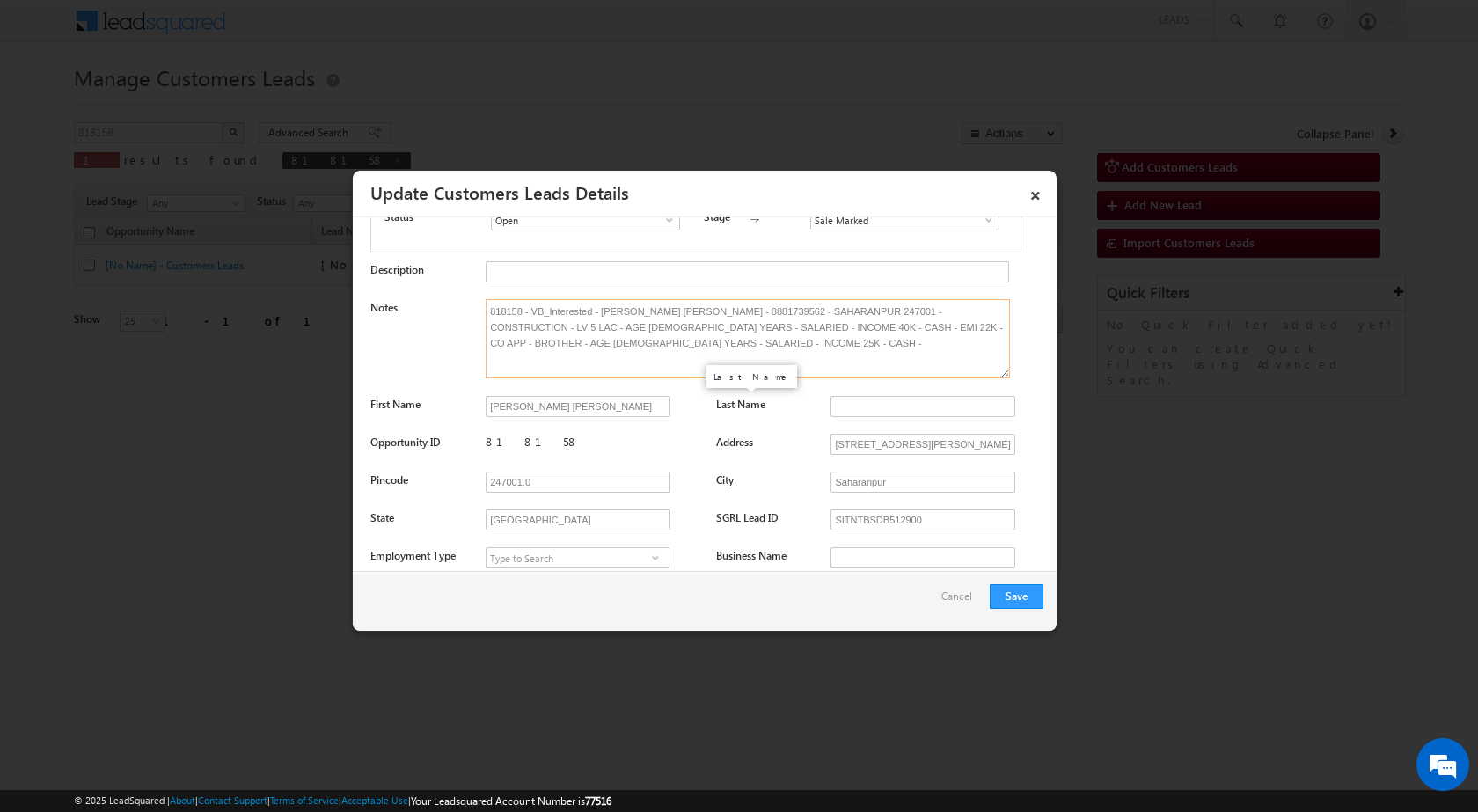
scroll to position [0, 0]
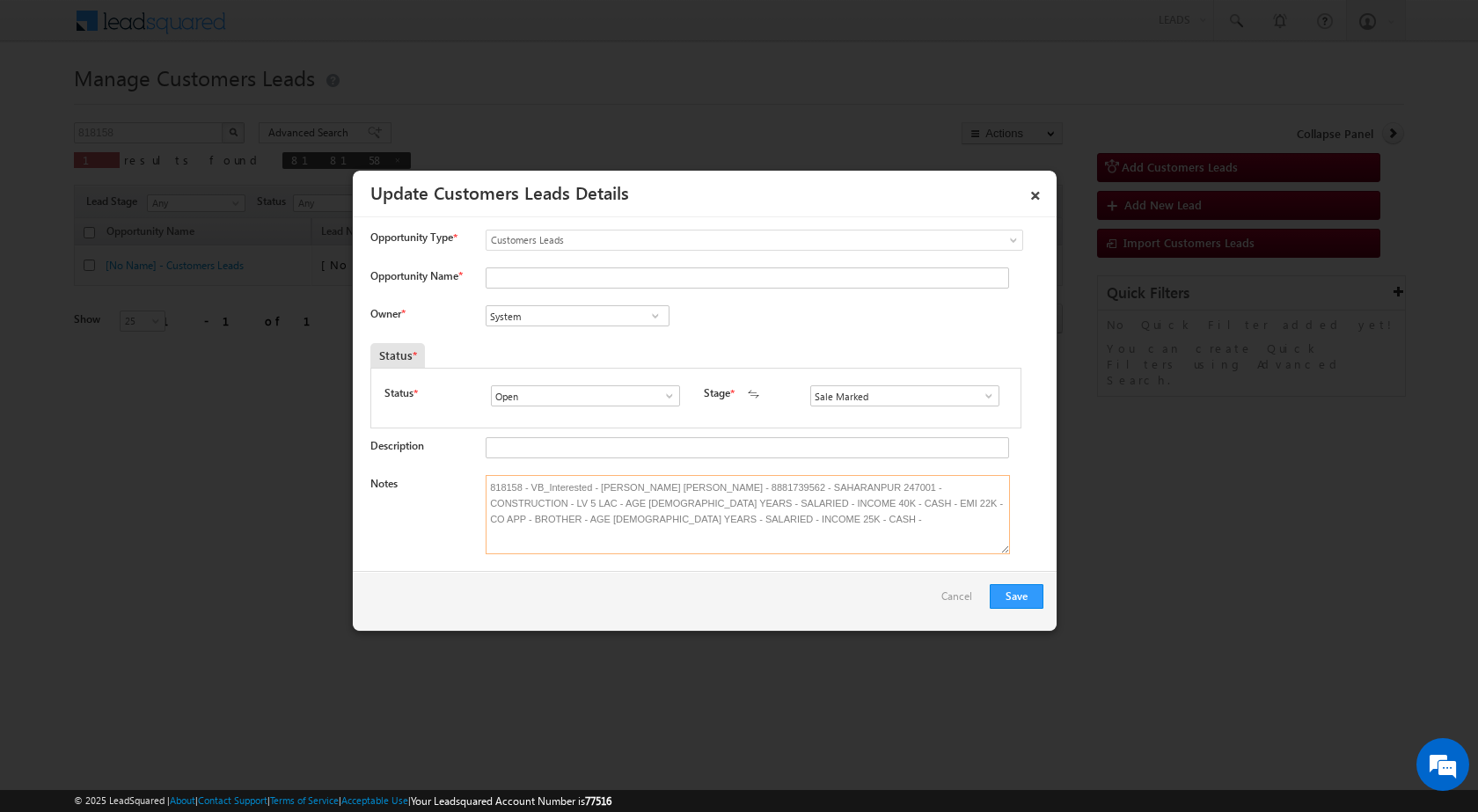
type textarea "818158 - VB_Interested - [PERSON_NAME] [PERSON_NAME] - 8881739562 - SAHARANPUR …"
click at [578, 306] on input "System" at bounding box center [577, 315] width 184 height 21
paste input "[EMAIL_ADDRESS][DOMAIN_NAME]"
click at [550, 344] on span "[EMAIL_ADDRESS][DOMAIN_NAME]" at bounding box center [571, 351] width 158 height 13
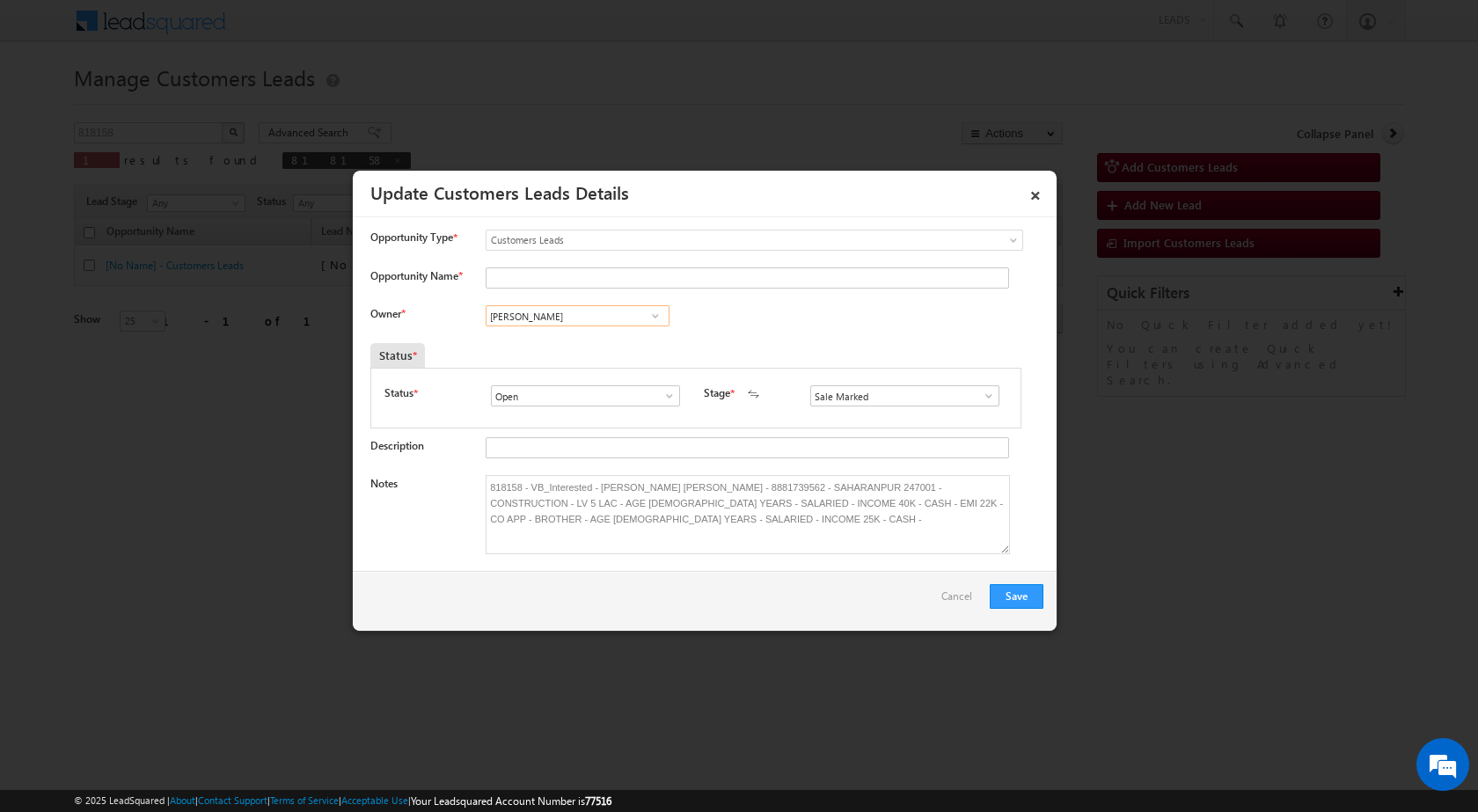
type input "[PERSON_NAME]"
click at [772, 321] on div "Owner * System System System [PERSON_NAME] [PERSON_NAME] 224e34ef-76d5-11f0-91d…" at bounding box center [706, 320] width 673 height 29
click at [647, 493] on textarea "818158 - VB_Interested - [PERSON_NAME] [PERSON_NAME] - 8881739562 - SAHARANPUR …" at bounding box center [748, 514] width 524 height 79
drag, startPoint x: 596, startPoint y: 488, endPoint x: 699, endPoint y: 490, distance: 103.0
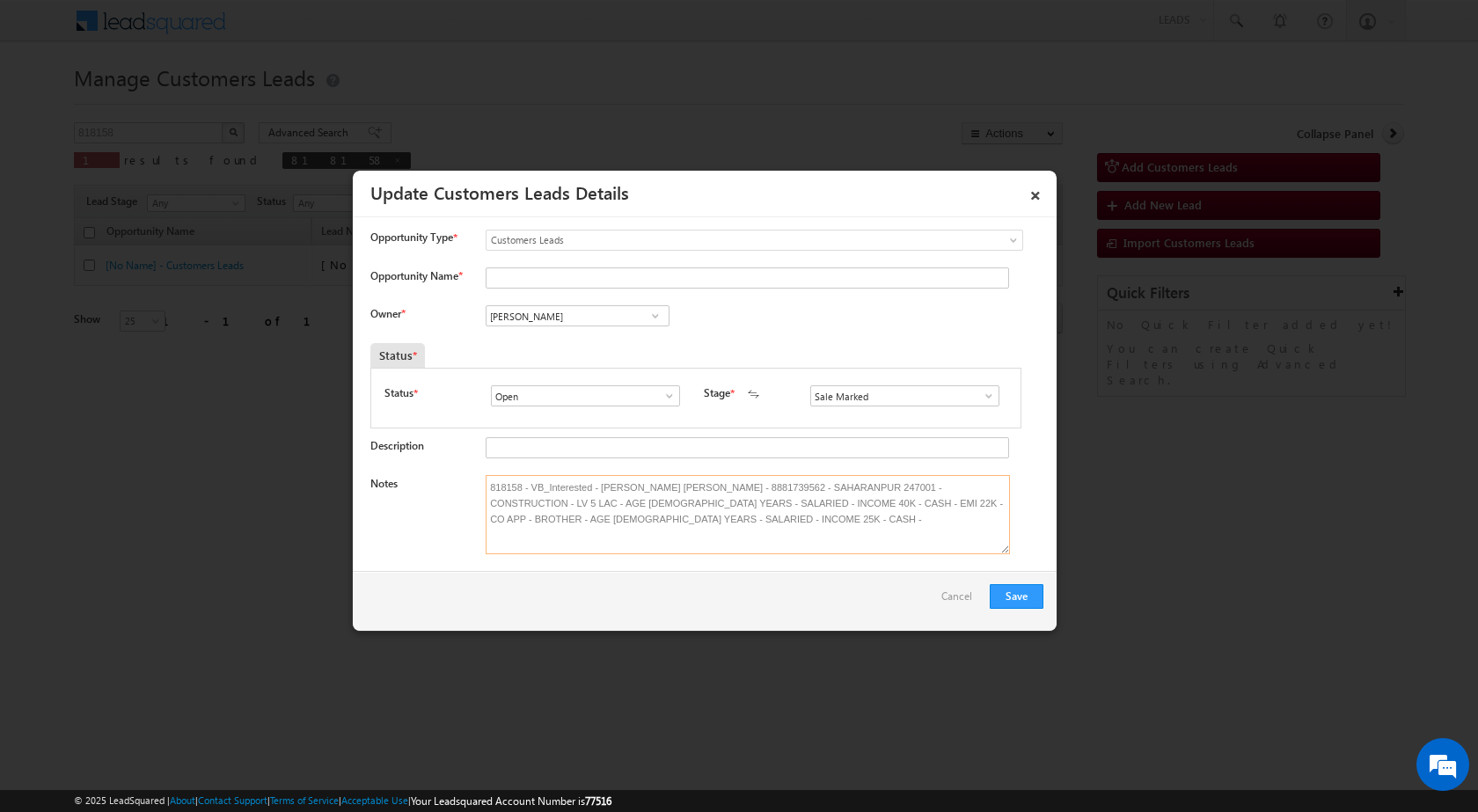
click at [699, 490] on textarea "818158 - VB_Interested - [PERSON_NAME] [PERSON_NAME] - 8881739562 - SAHARANPUR …" at bounding box center [748, 514] width 524 height 79
click at [542, 282] on input "Opportunity Name *" at bounding box center [747, 278] width 523 height 21
paste input "[PERSON_NAME] [PERSON_NAME]"
type input "[PERSON_NAME] [PERSON_NAME]"
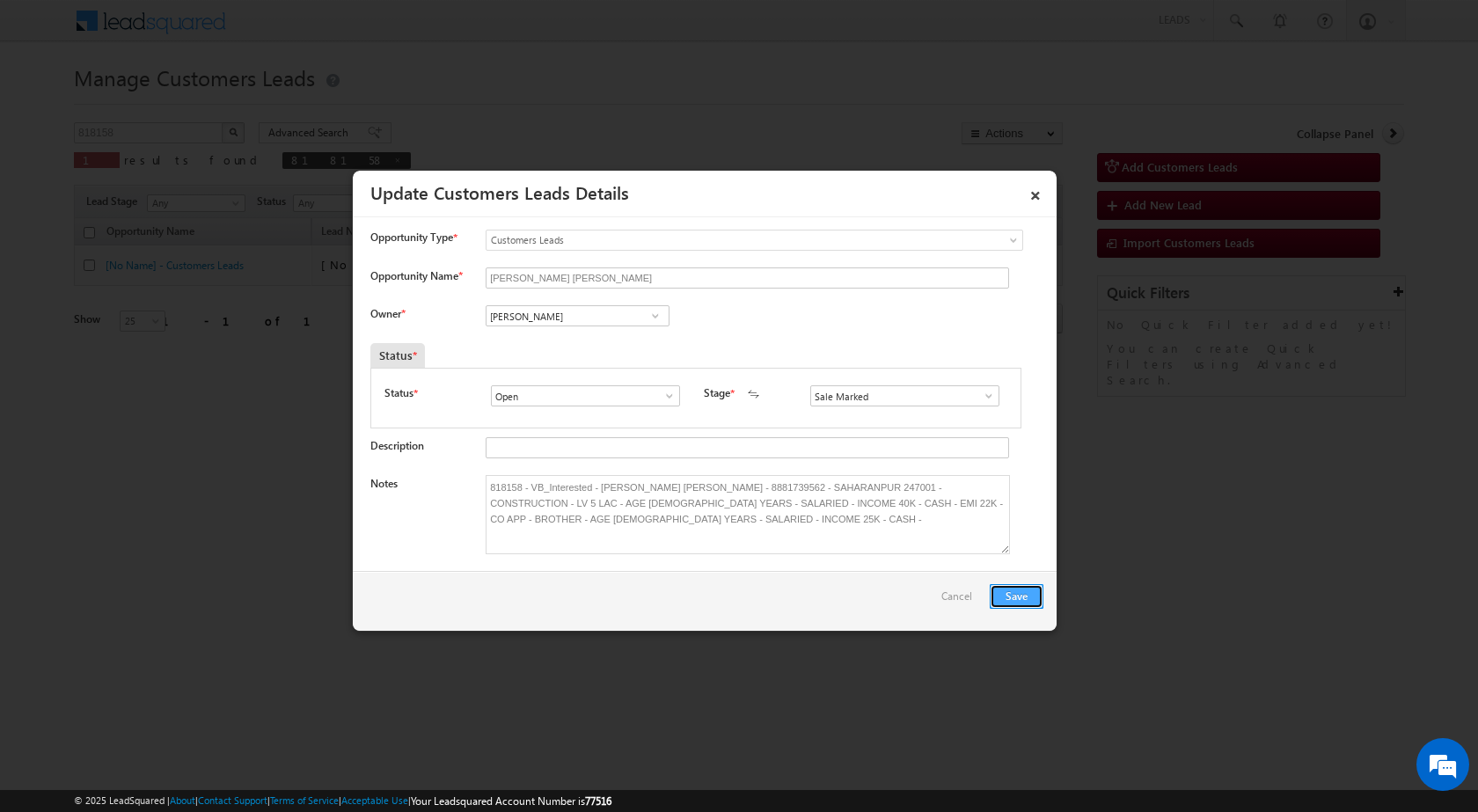
click at [1011, 597] on button "Save" at bounding box center [1016, 596] width 54 height 25
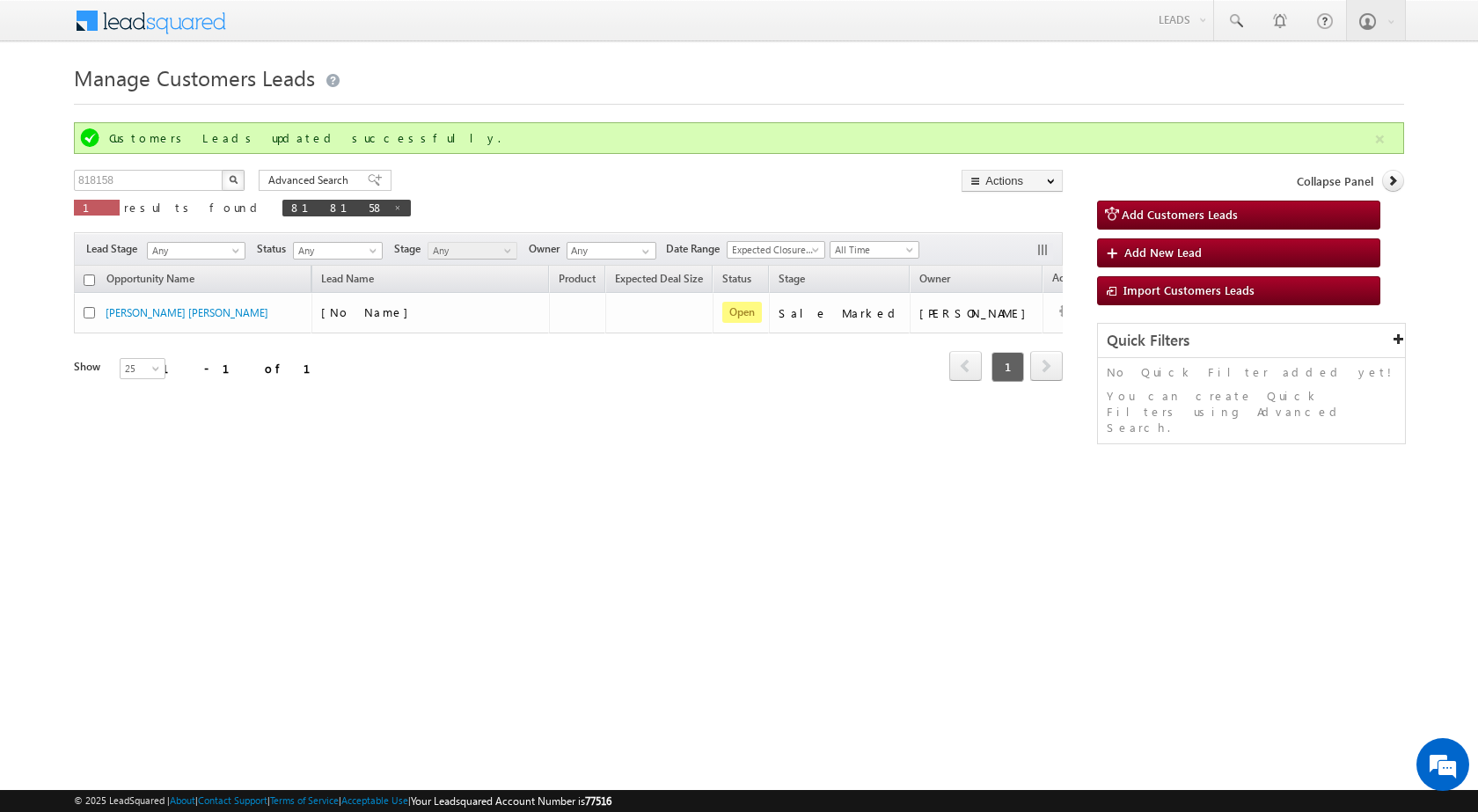
drag, startPoint x: 682, startPoint y: 495, endPoint x: 683, endPoint y: 485, distance: 10.0
click at [683, 488] on div "Manage Customers Leads Customers Leads updated successfully. 818158 X 1 results…" at bounding box center [739, 279] width 1330 height 440
